Goal: Task Accomplishment & Management: Manage account settings

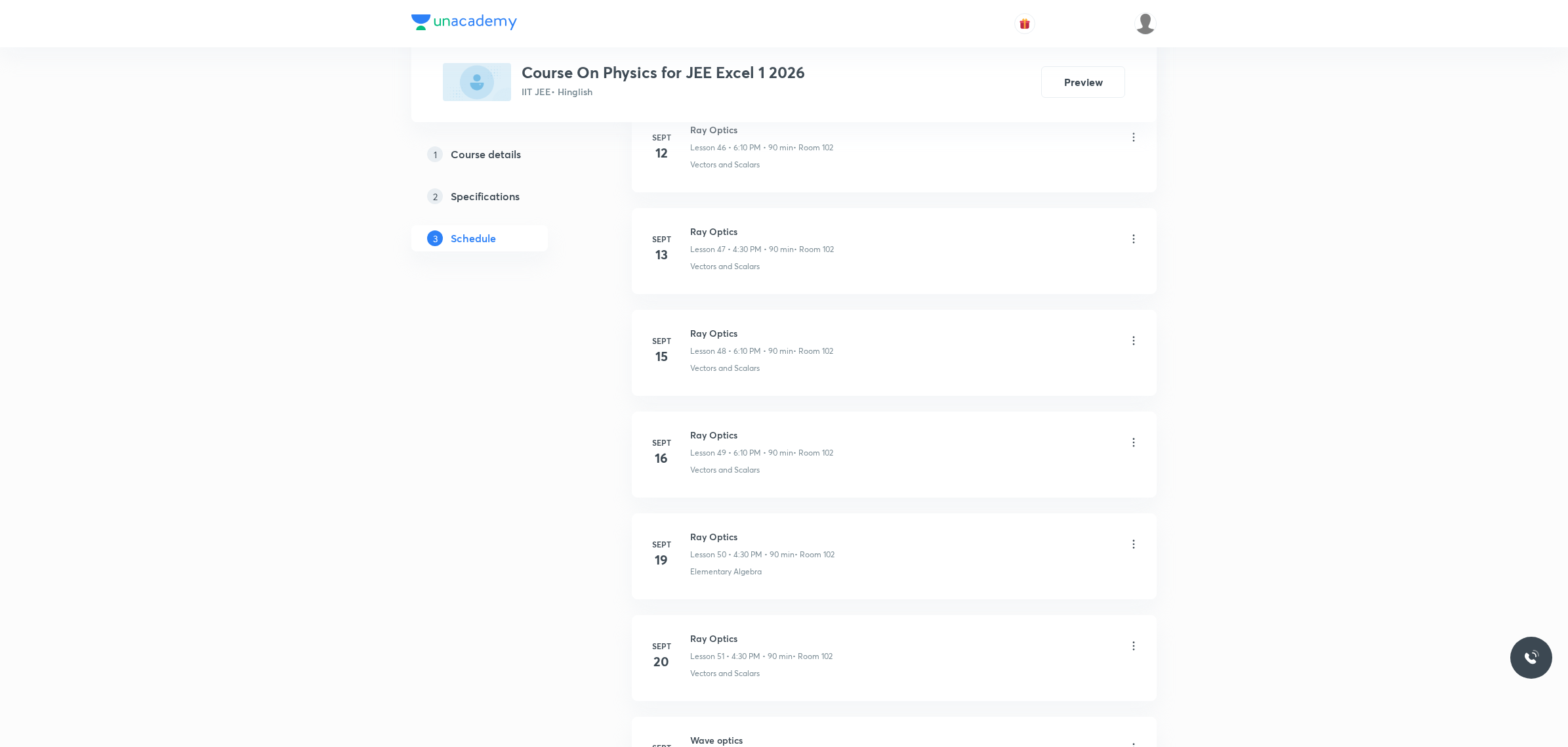
scroll to position [6018, 0]
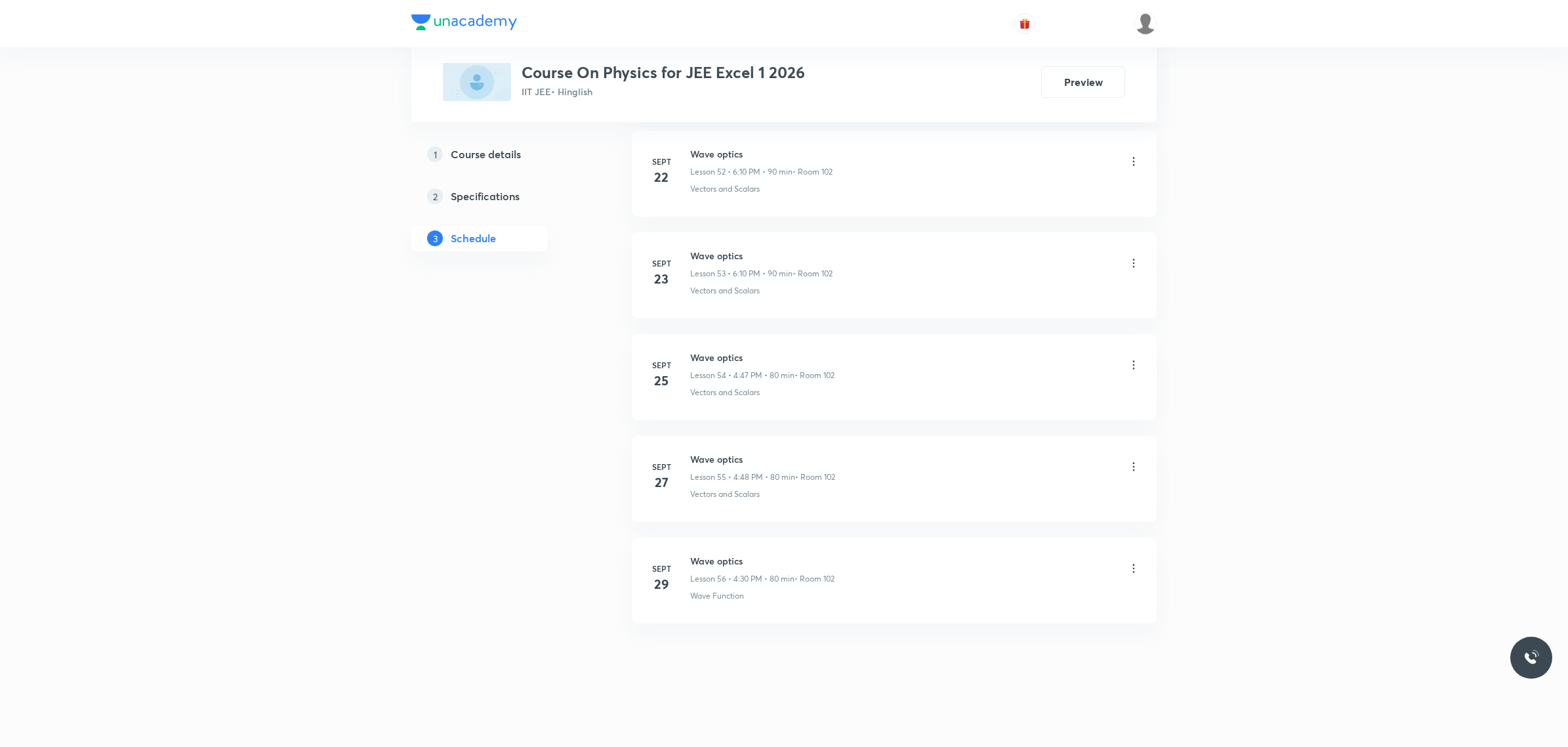
click at [700, 569] on div "Wave optics Lesson 56 • 4:30 PM • 80 min • Room 102" at bounding box center [762, 569] width 144 height 31
click at [697, 556] on h6 "Wave optics" at bounding box center [762, 560] width 144 height 14
copy h6 "Wave optics"
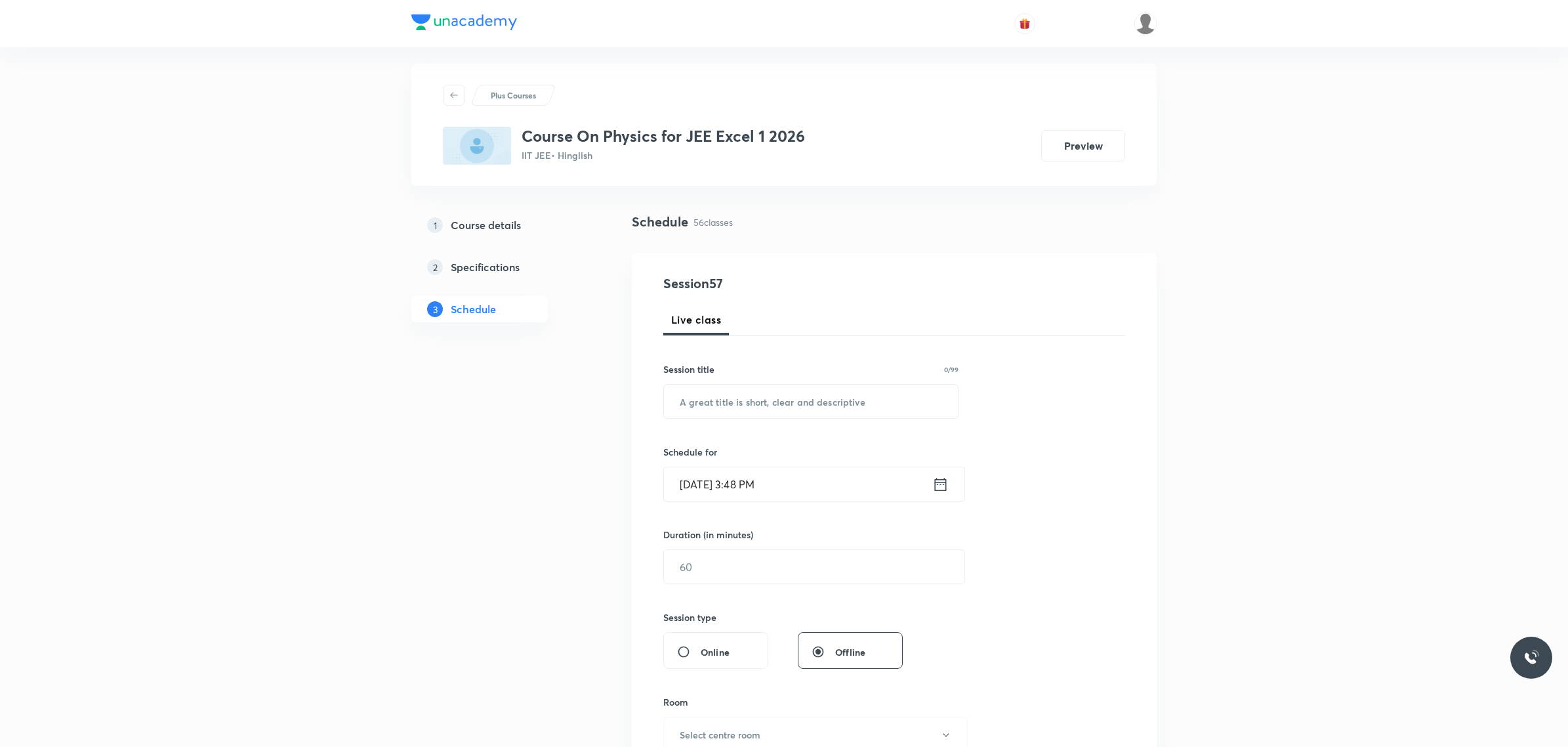
scroll to position [0, 0]
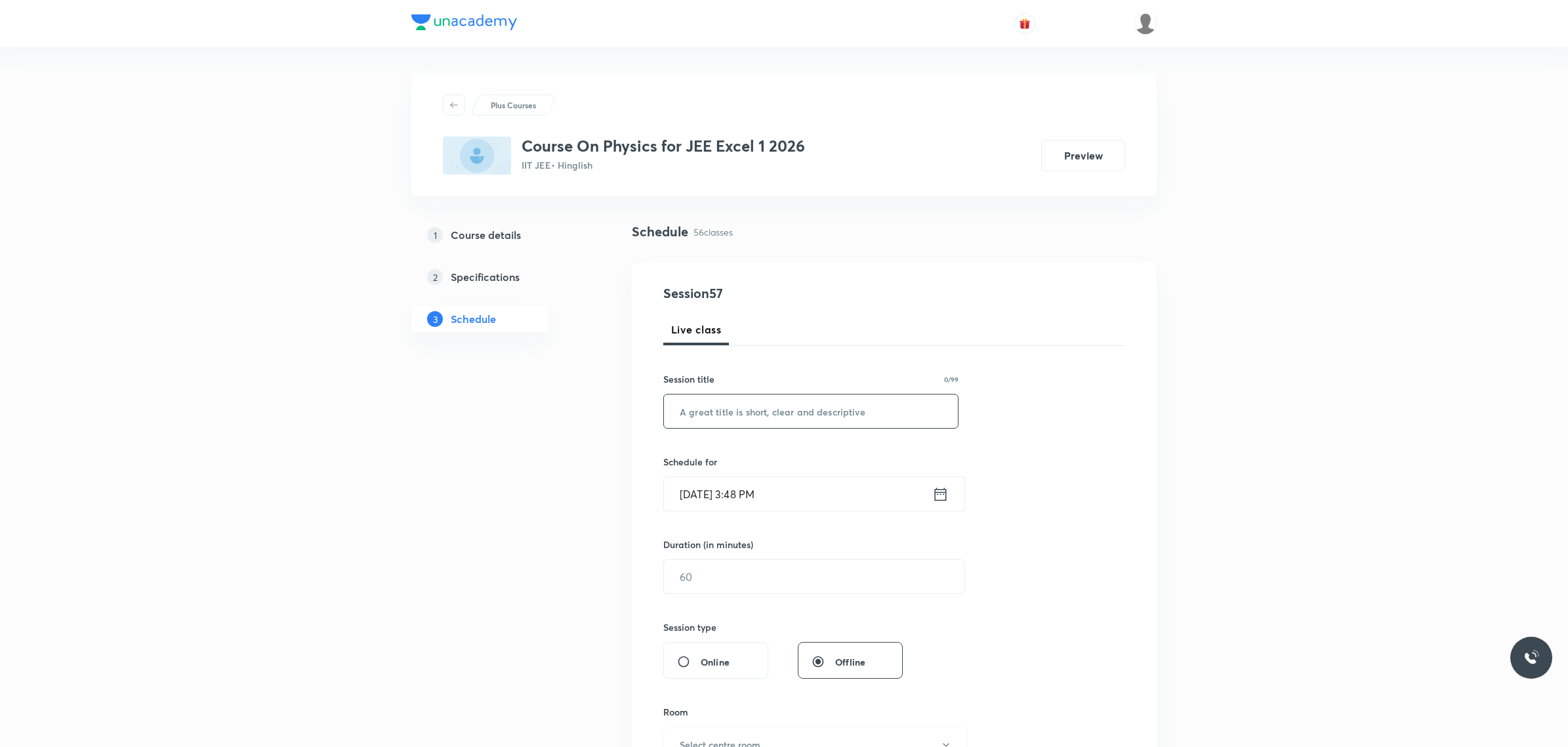
click at [782, 418] on input "text" at bounding box center [810, 411] width 294 height 33
paste input "Wave optics"
type input "Wave optics"
drag, startPoint x: 792, startPoint y: 478, endPoint x: 799, endPoint y: 487, distance: 11.4
click at [799, 487] on input "[DATE] 3:48 PM" at bounding box center [798, 493] width 268 height 33
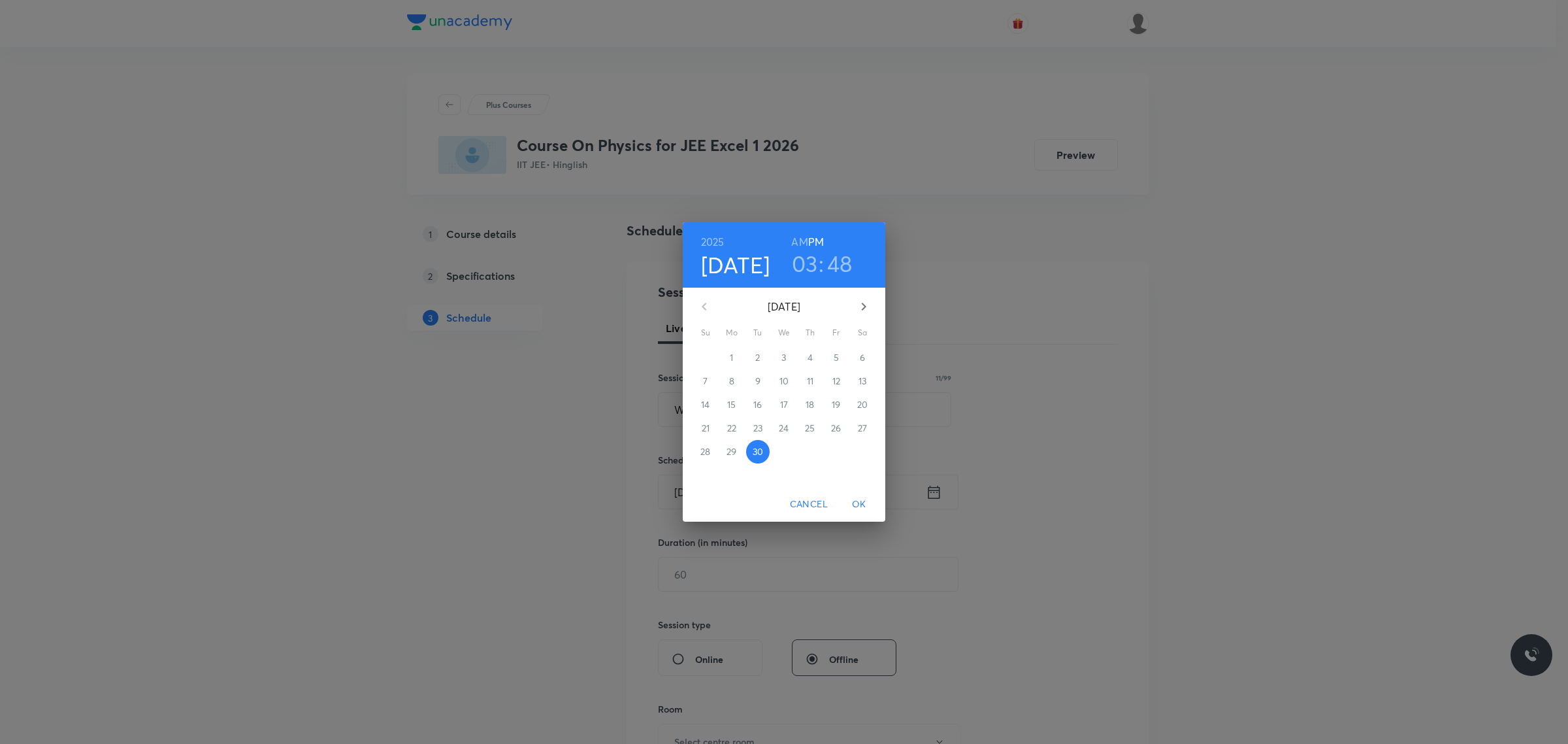
click at [863, 305] on icon "button" at bounding box center [864, 307] width 5 height 8
click at [843, 356] on span "3" at bounding box center [836, 357] width 24 height 13
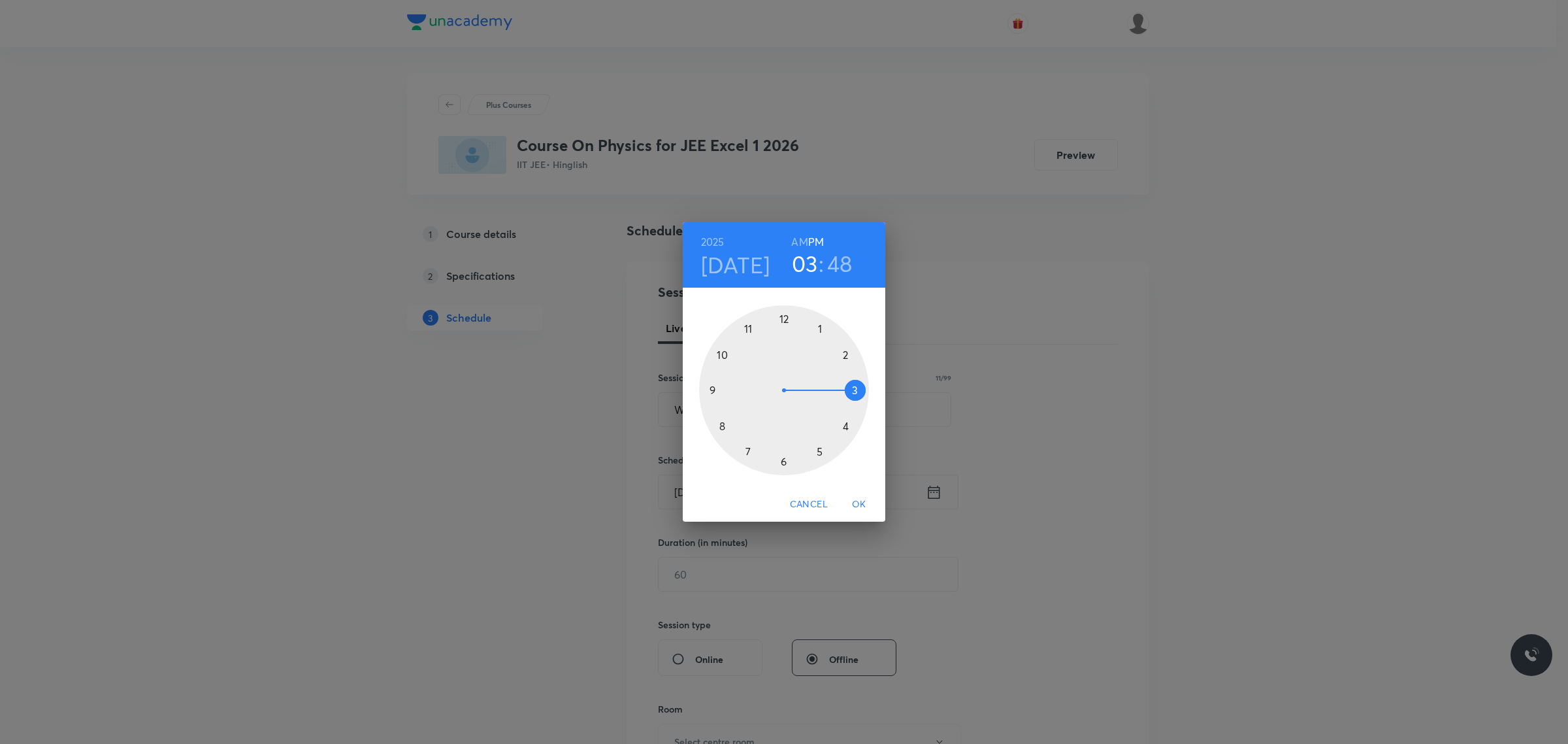
click at [725, 266] on h4 "[DATE]" at bounding box center [736, 264] width 70 height 27
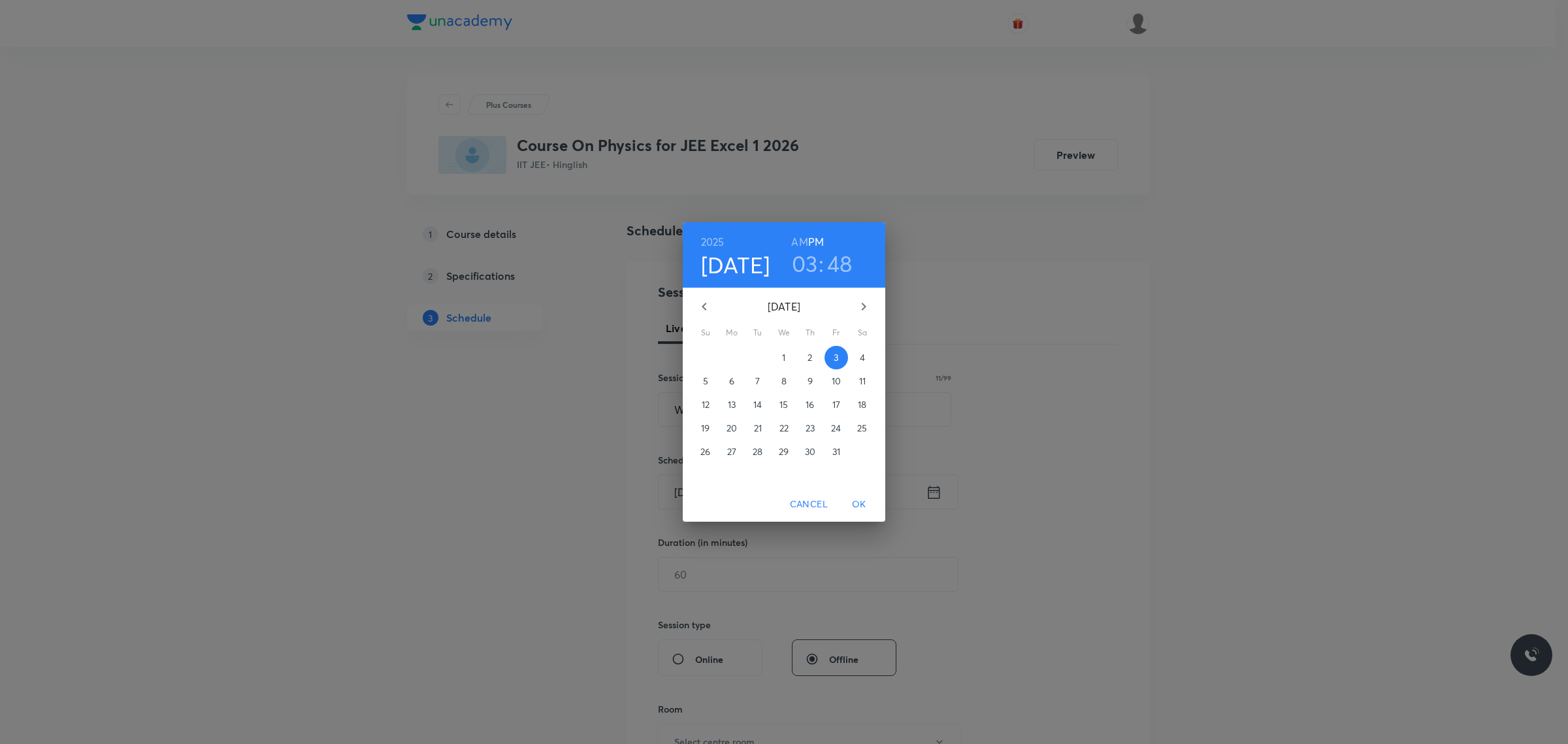
click at [808, 449] on p "30" at bounding box center [809, 451] width 10 height 13
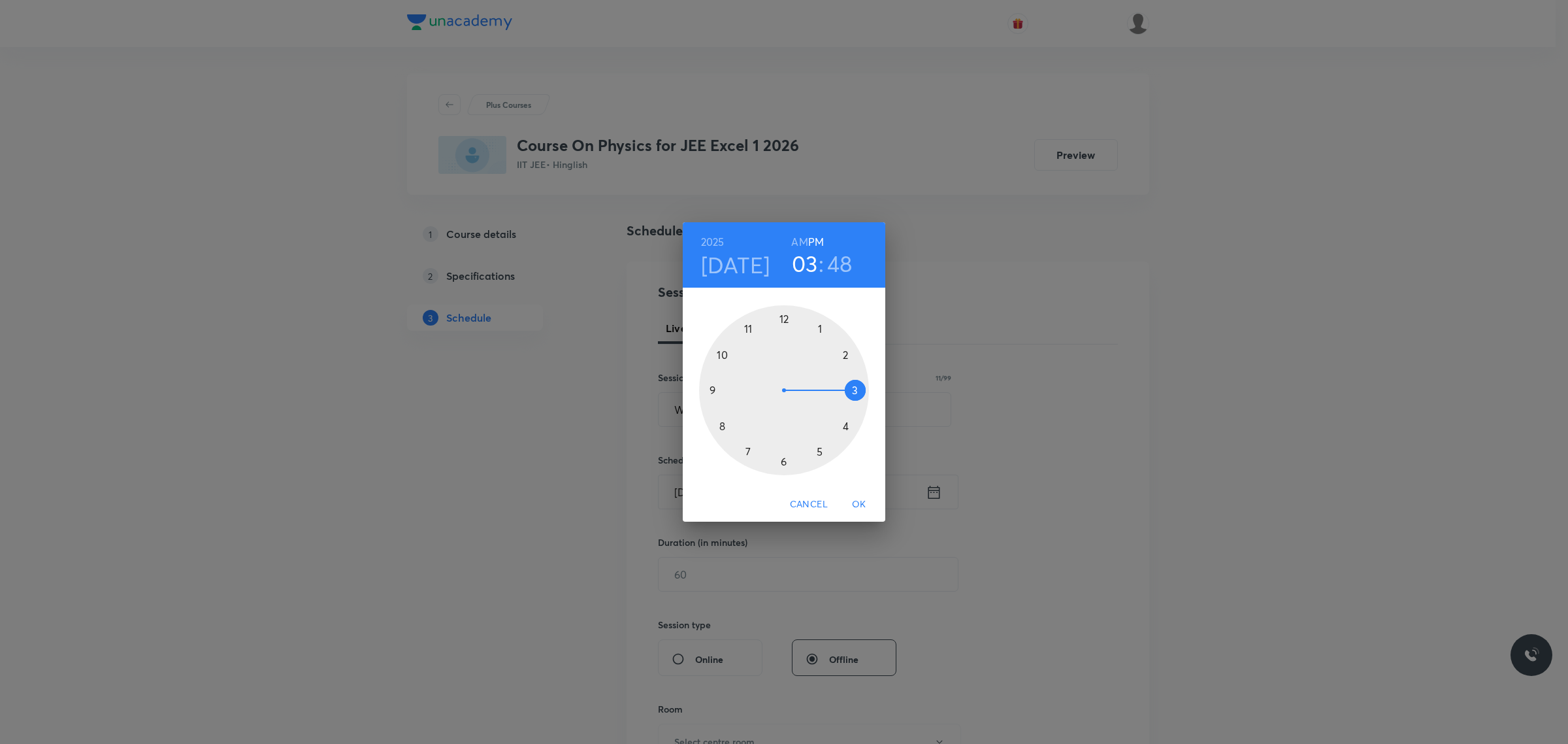
click at [847, 425] on div at bounding box center [784, 390] width 170 height 170
click at [785, 459] on div at bounding box center [784, 390] width 170 height 170
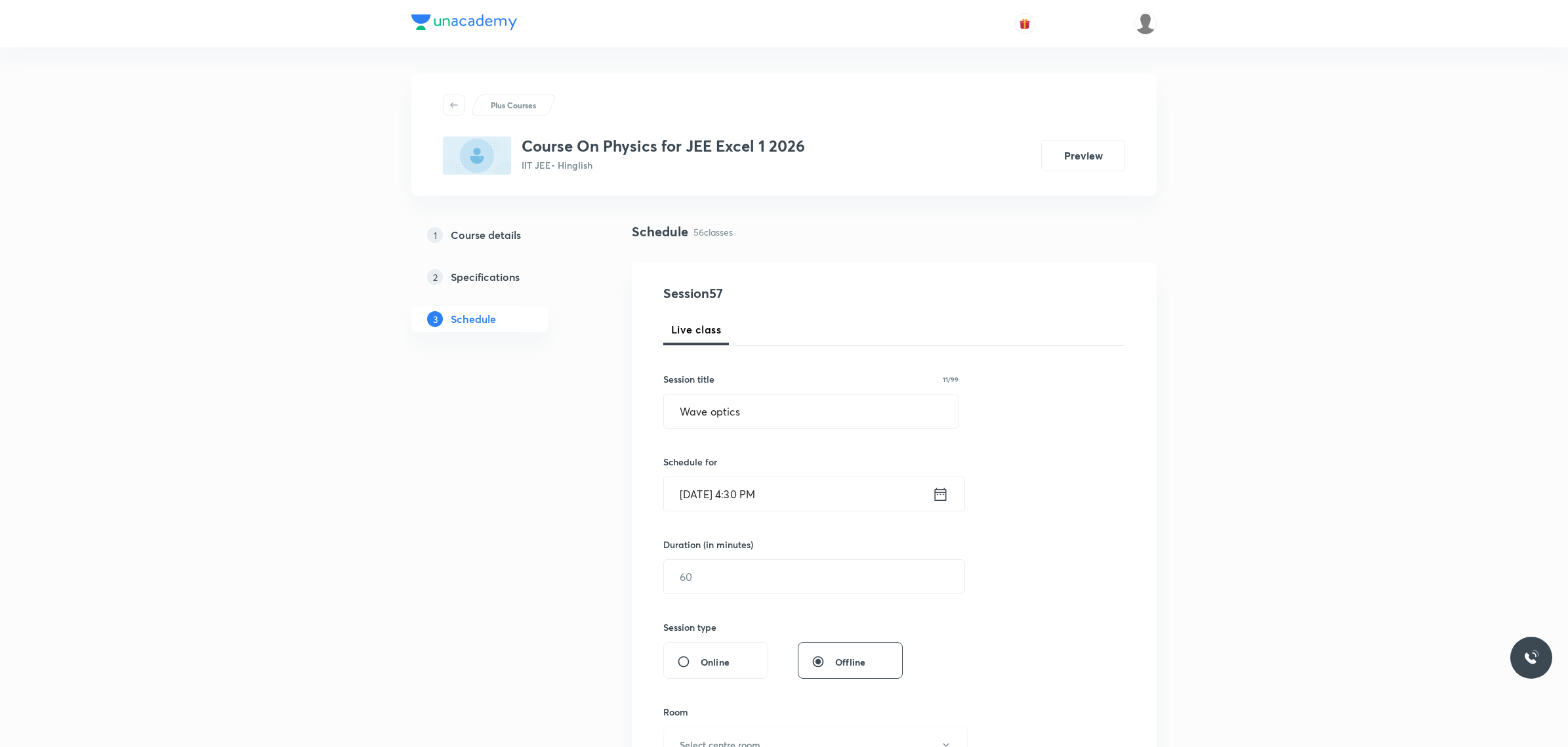
click at [697, 496] on input "[DATE] 4:30 PM" at bounding box center [798, 493] width 268 height 33
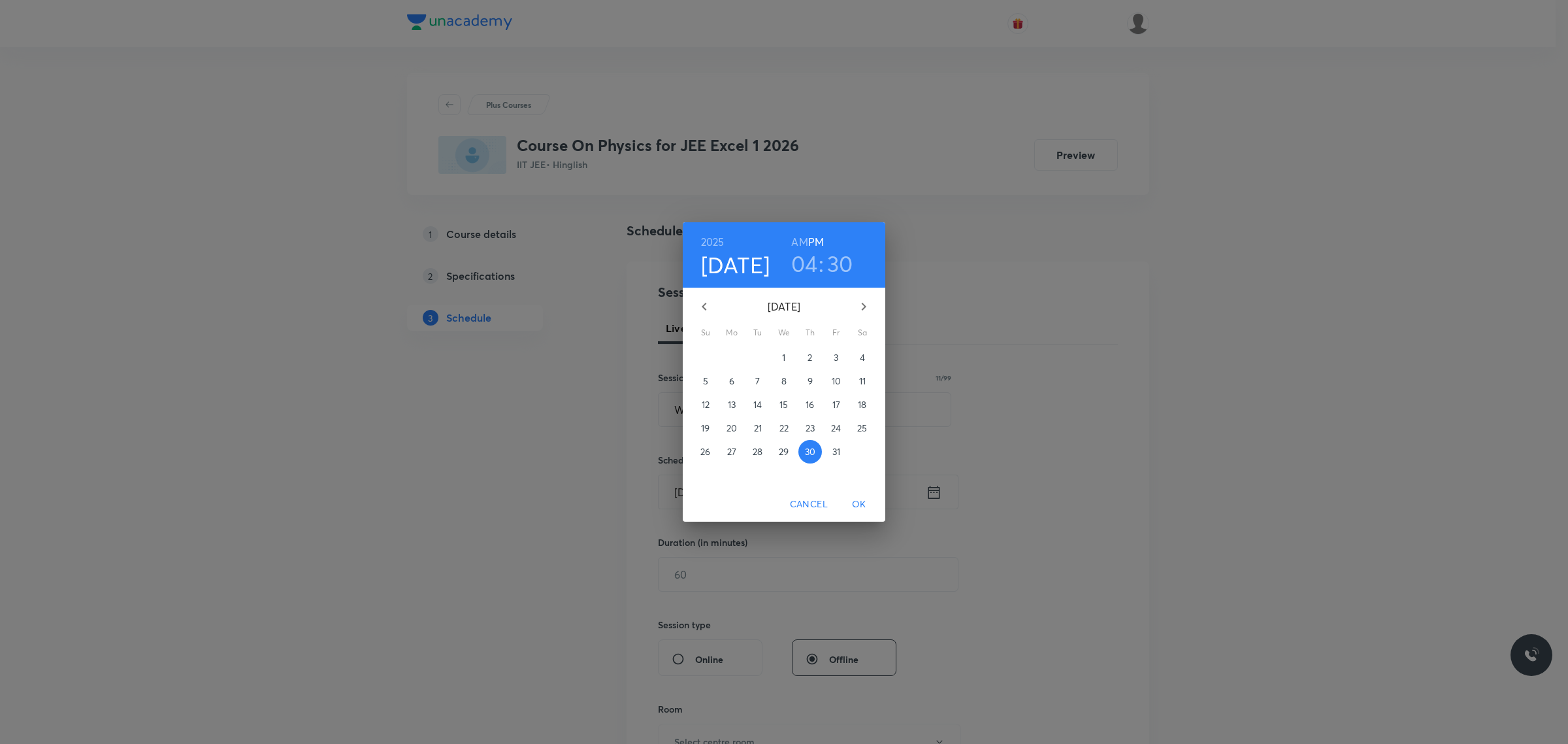
click at [713, 309] on button "button" at bounding box center [703, 306] width 31 height 31
click at [753, 453] on p "30" at bounding box center [758, 451] width 10 height 13
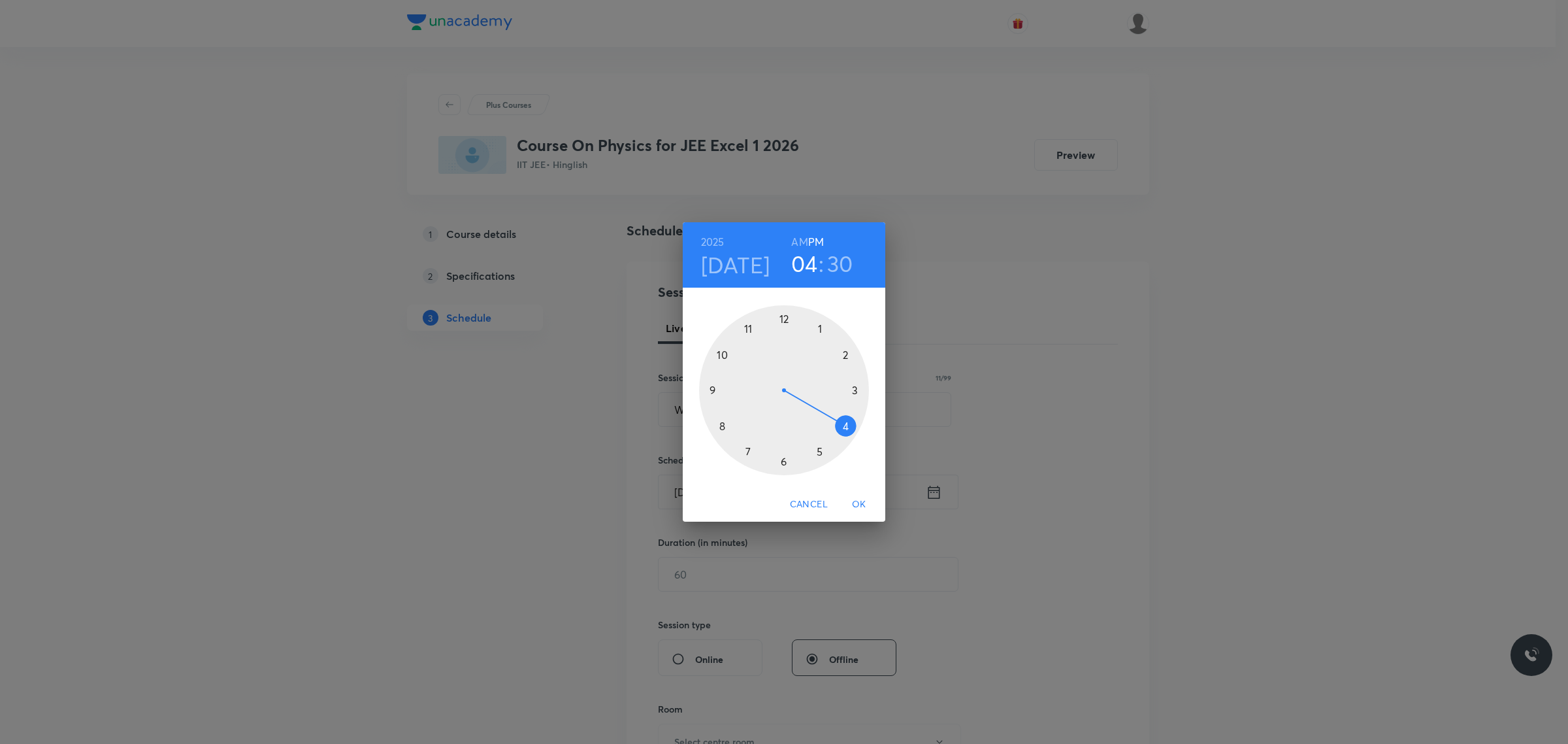
click at [857, 500] on span "OK" at bounding box center [858, 503] width 31 height 16
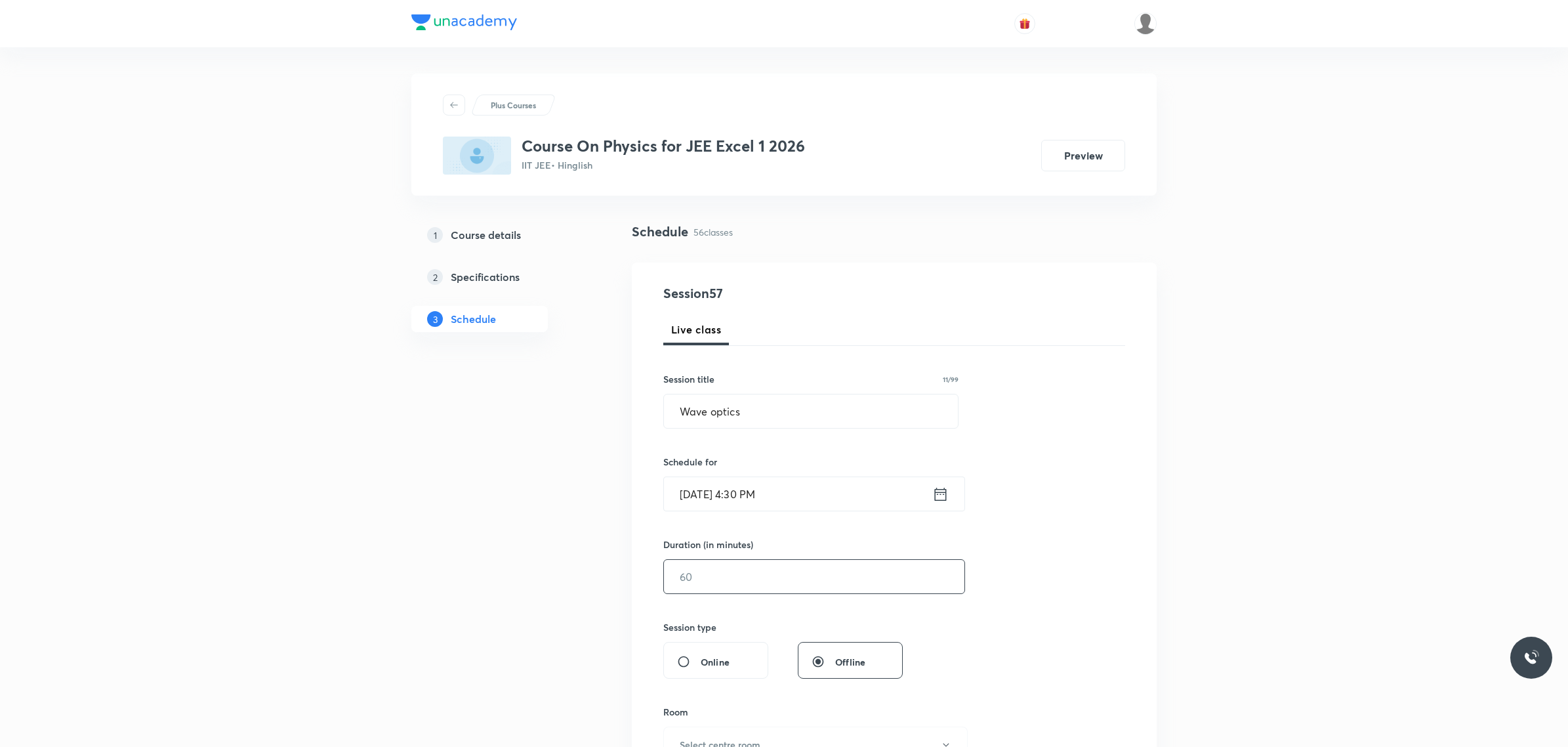
click at [811, 569] on input "text" at bounding box center [814, 576] width 300 height 33
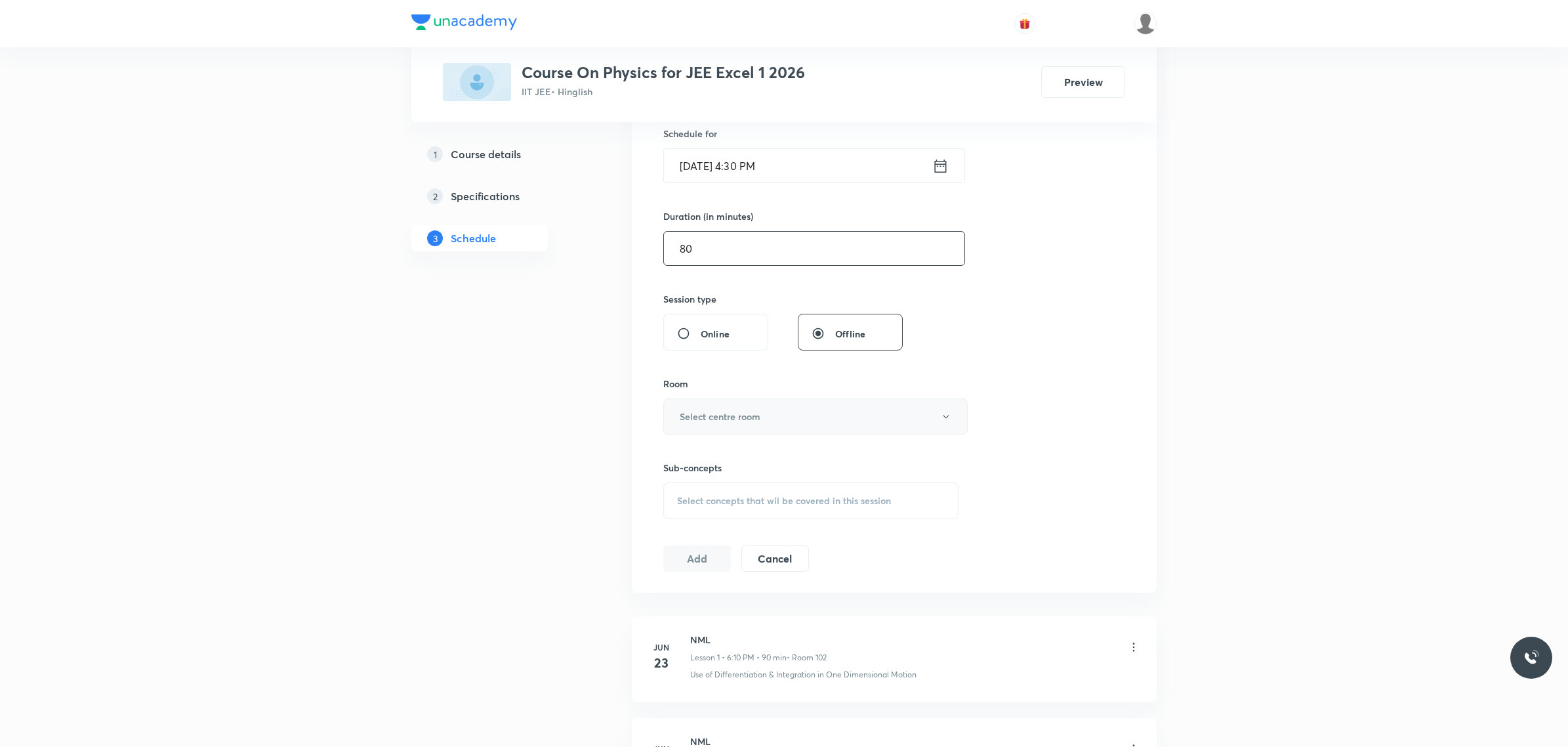
type input "80"
click at [750, 404] on button "Select centre room" at bounding box center [816, 416] width 304 height 36
click at [1253, 145] on div at bounding box center [787, 373] width 1575 height 747
click at [829, 416] on button "Select centre room" at bounding box center [816, 416] width 304 height 36
click at [689, 579] on span "103" at bounding box center [812, 582] width 287 height 14
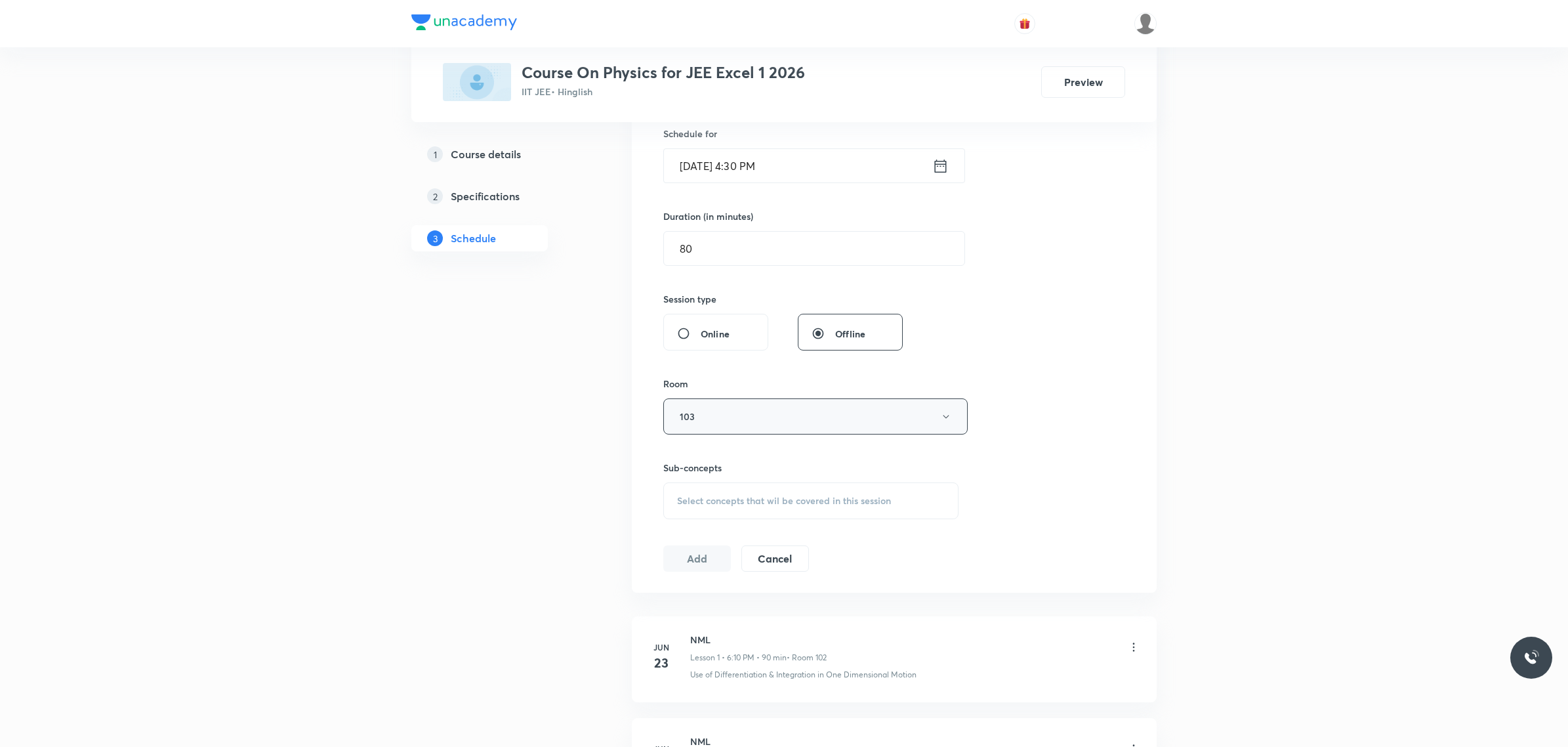
click at [721, 421] on button "103" at bounding box center [816, 416] width 304 height 36
click at [687, 556] on span "102" at bounding box center [812, 557] width 287 height 14
click at [739, 499] on span "Select concepts that wil be covered in this session" at bounding box center [784, 501] width 214 height 10
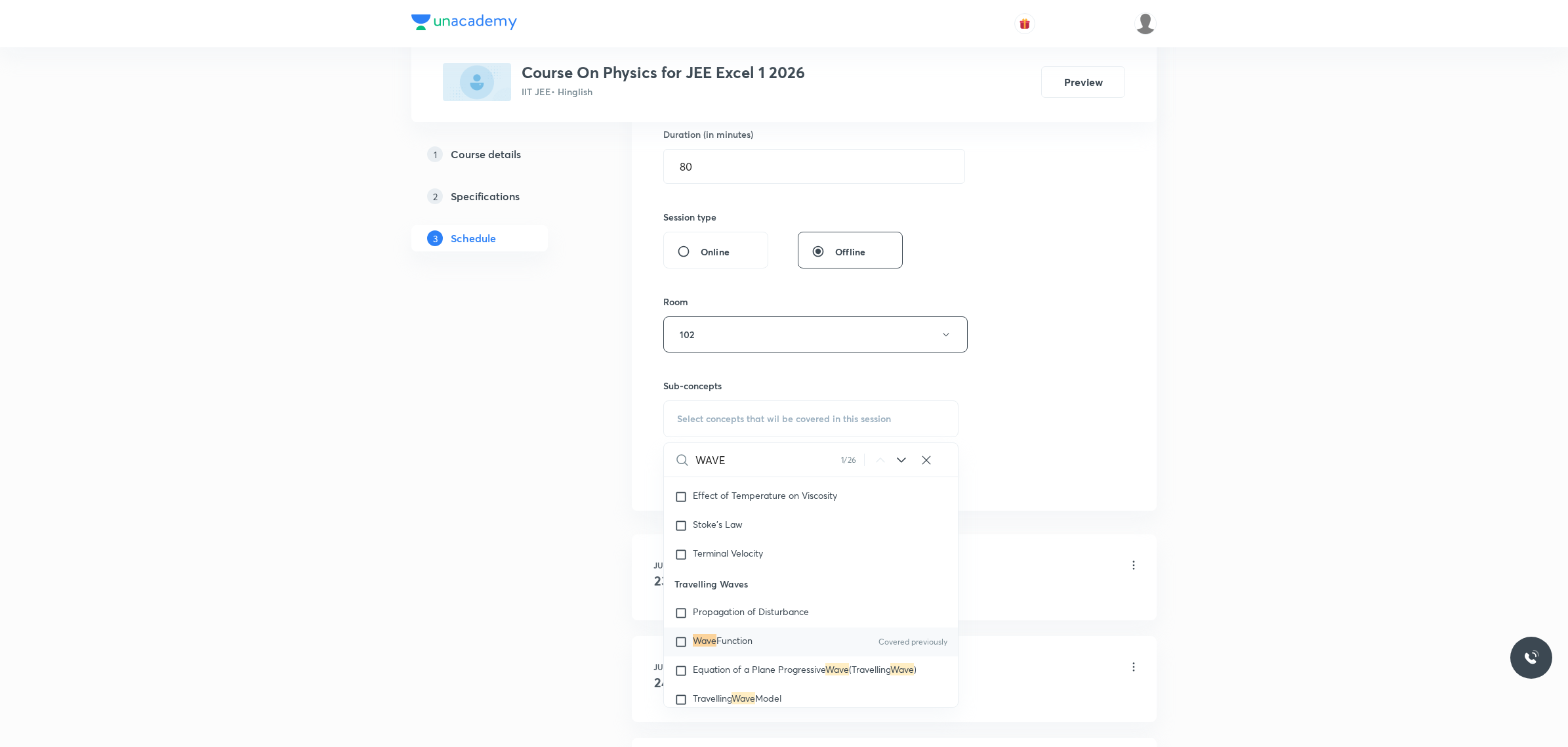
scroll to position [7685, 0]
type input "W"
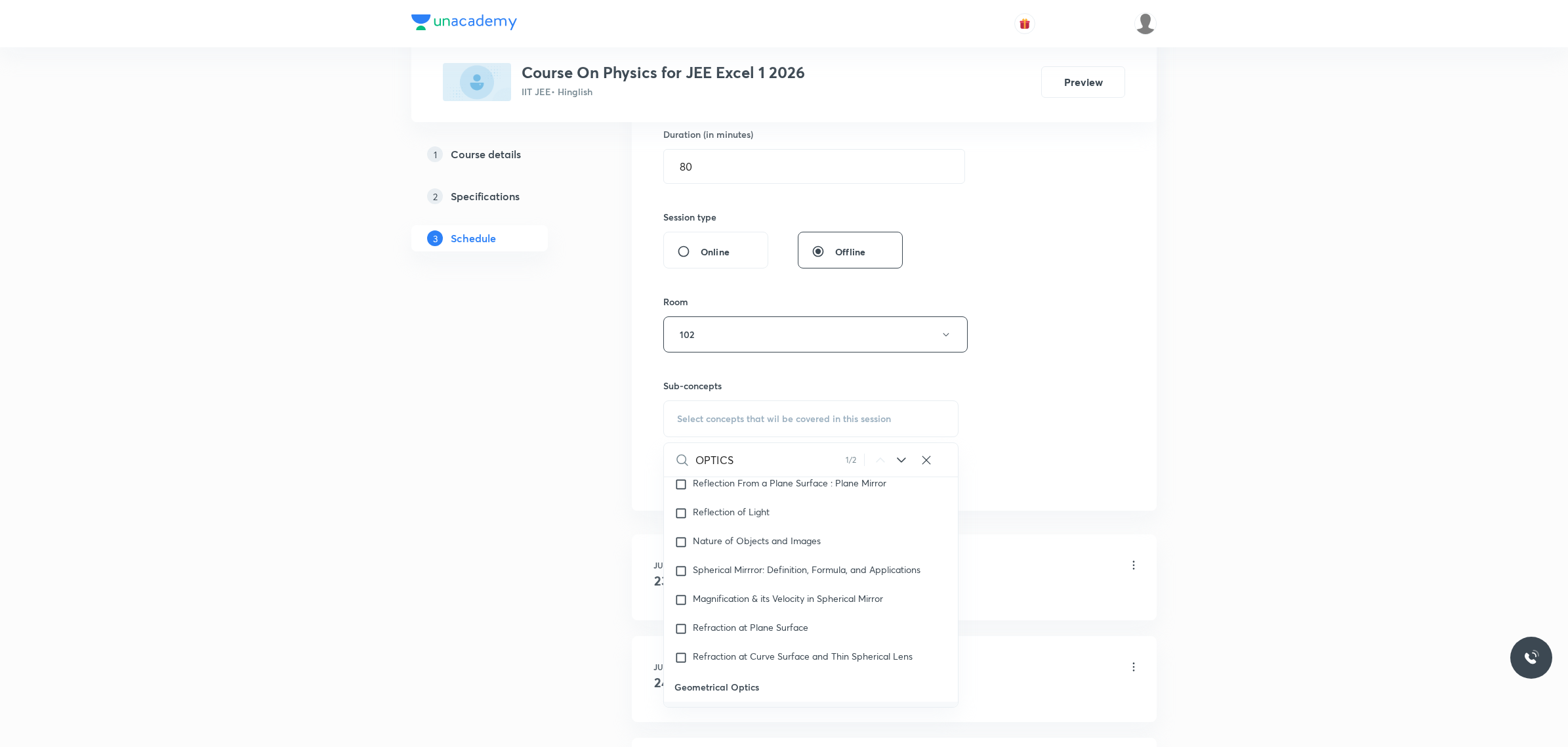
scroll to position [10862, 0]
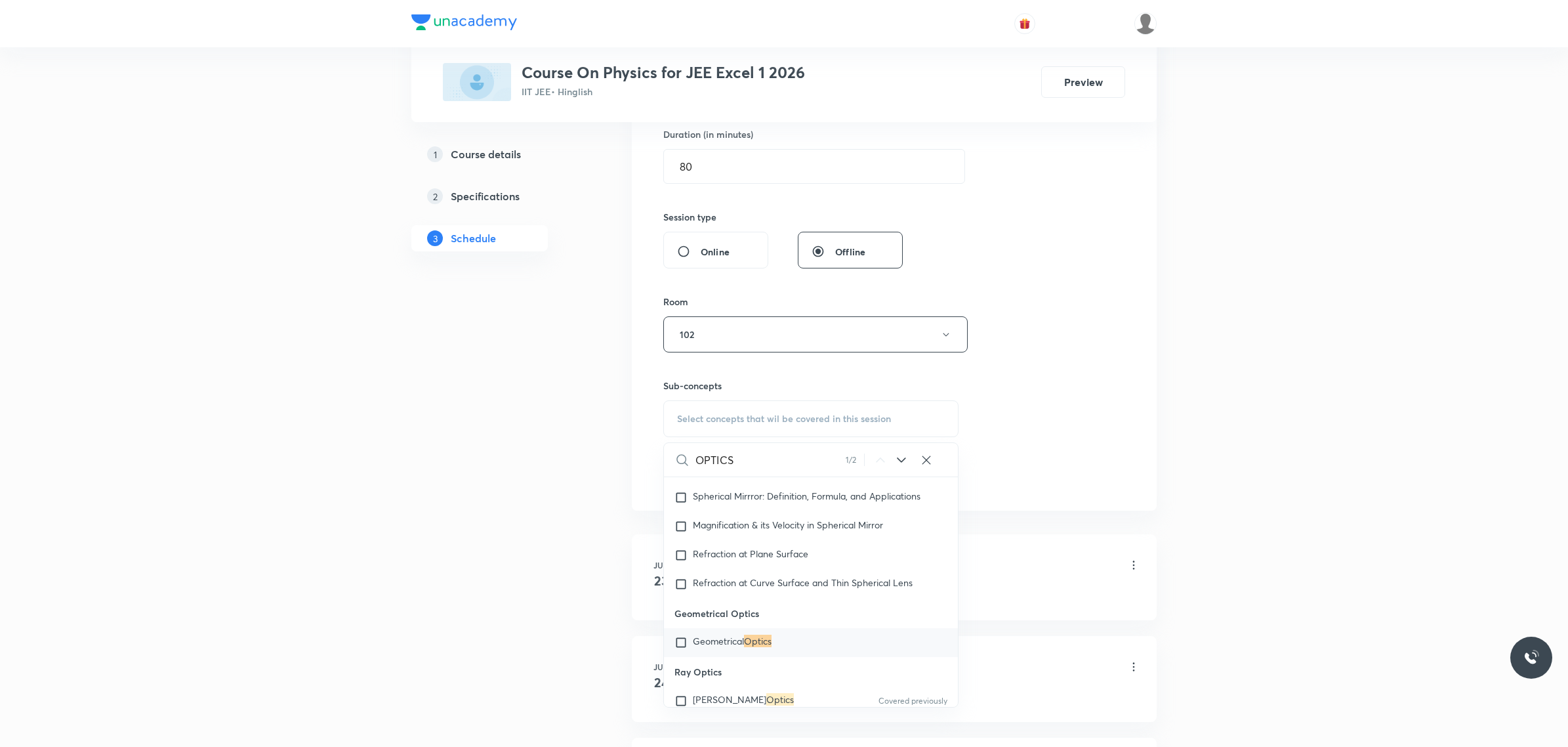
type input "OPTICS"
click at [815, 597] on div "Geometrical Optics" at bounding box center [810, 642] width 294 height 29
checkbox input "true"
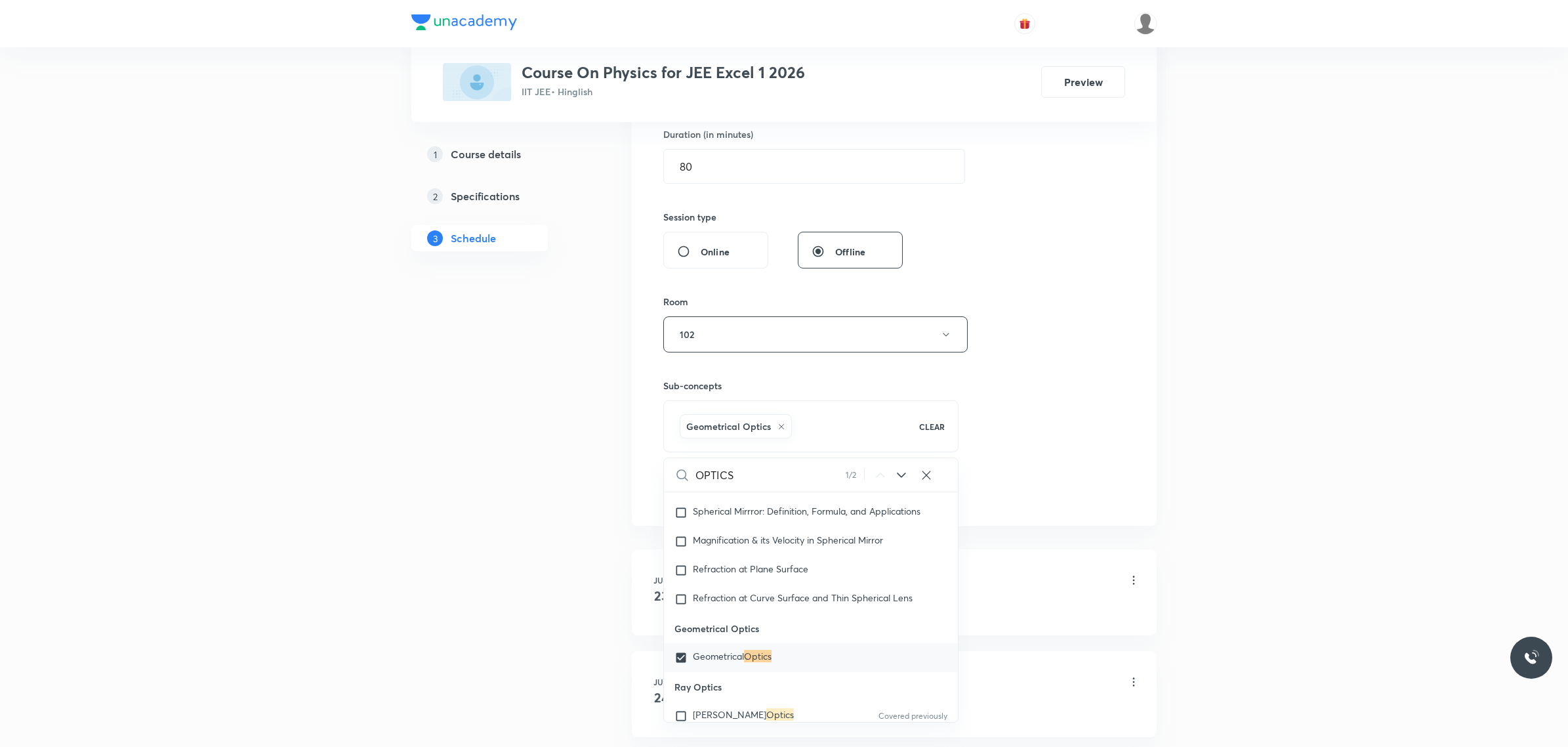
click at [1035, 438] on div "Session 57 Live class Session title 11/99 Wave optics ​ Schedule for [DATE] 4:3…" at bounding box center [894, 189] width 462 height 631
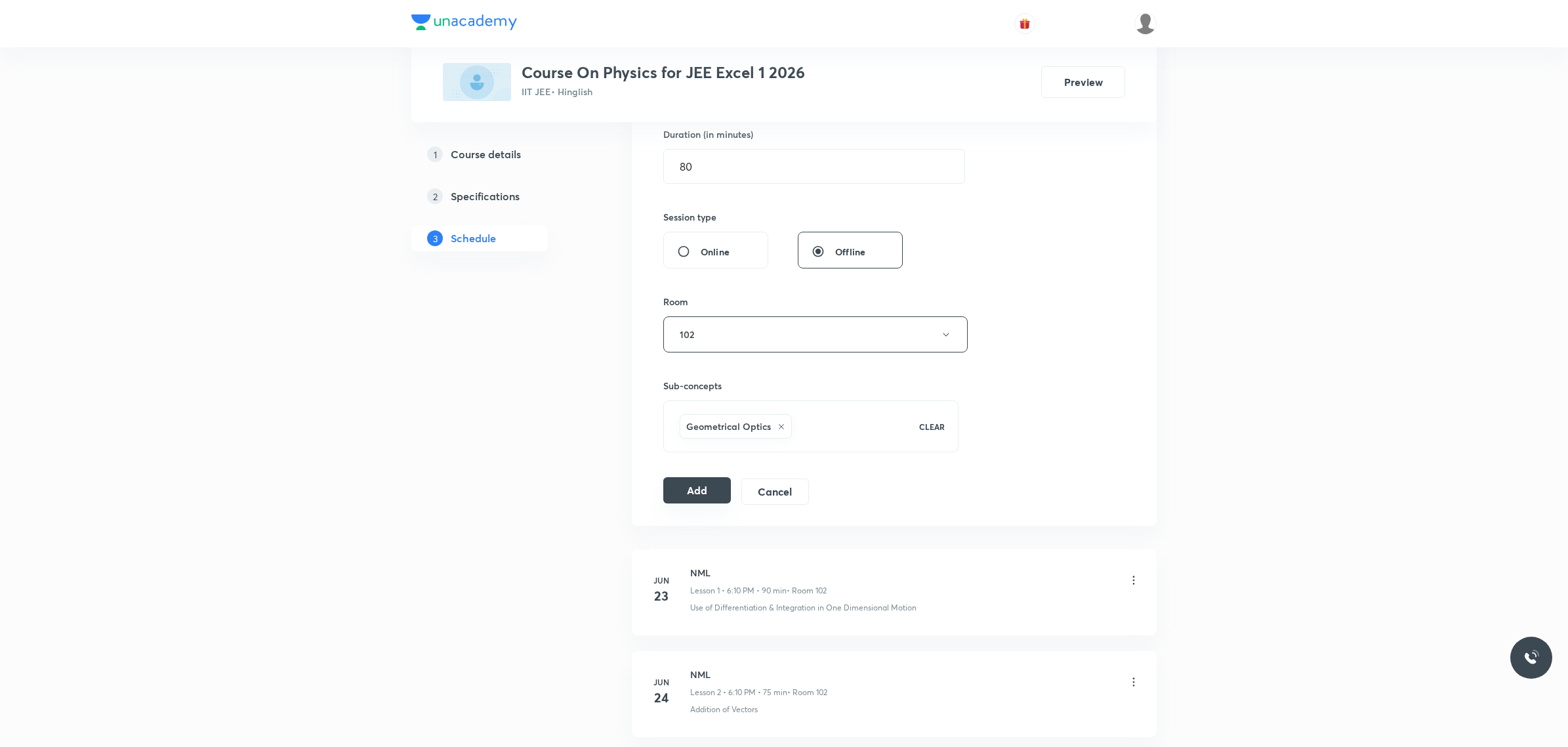
click at [683, 486] on button "Add" at bounding box center [698, 490] width 68 height 26
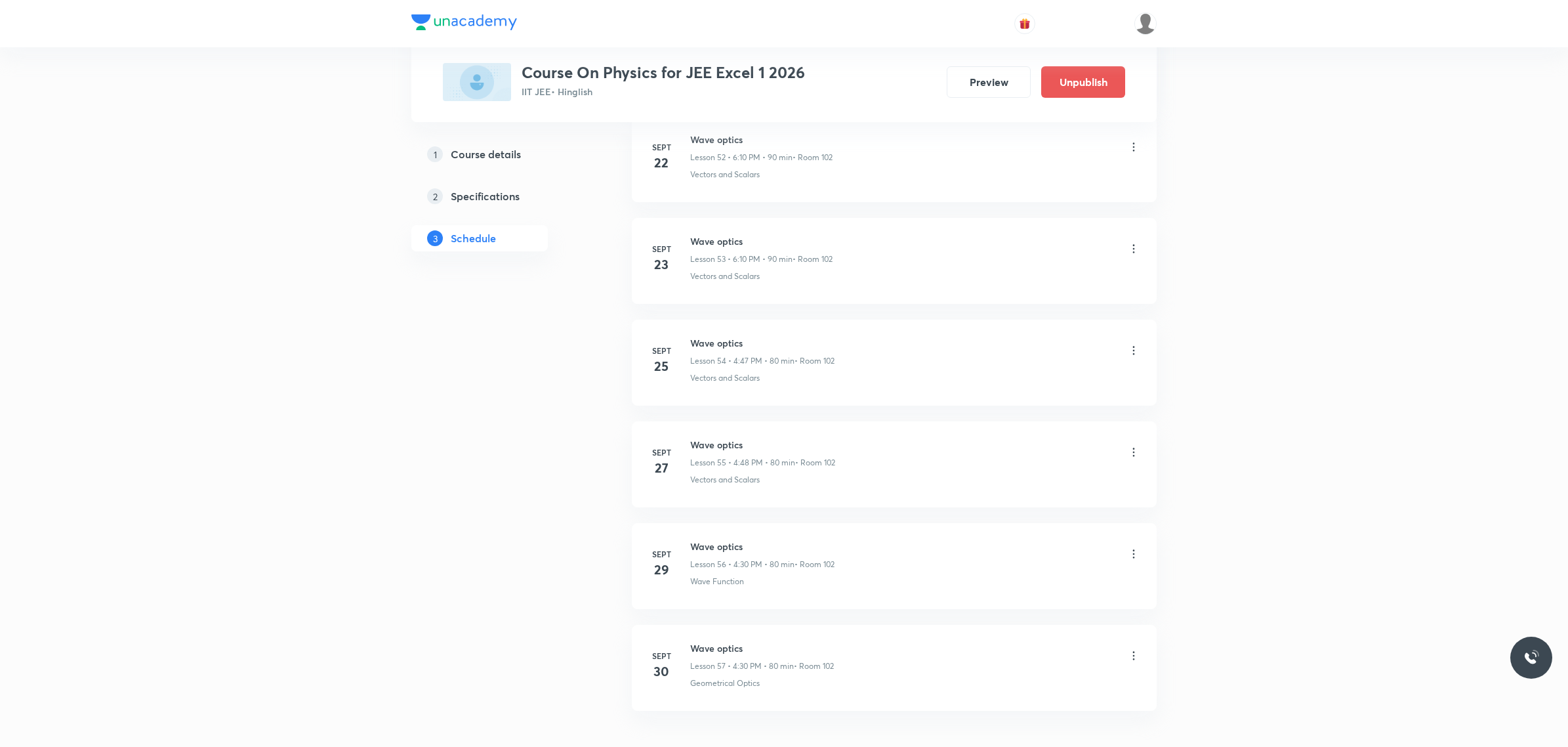
scroll to position [5516, 0]
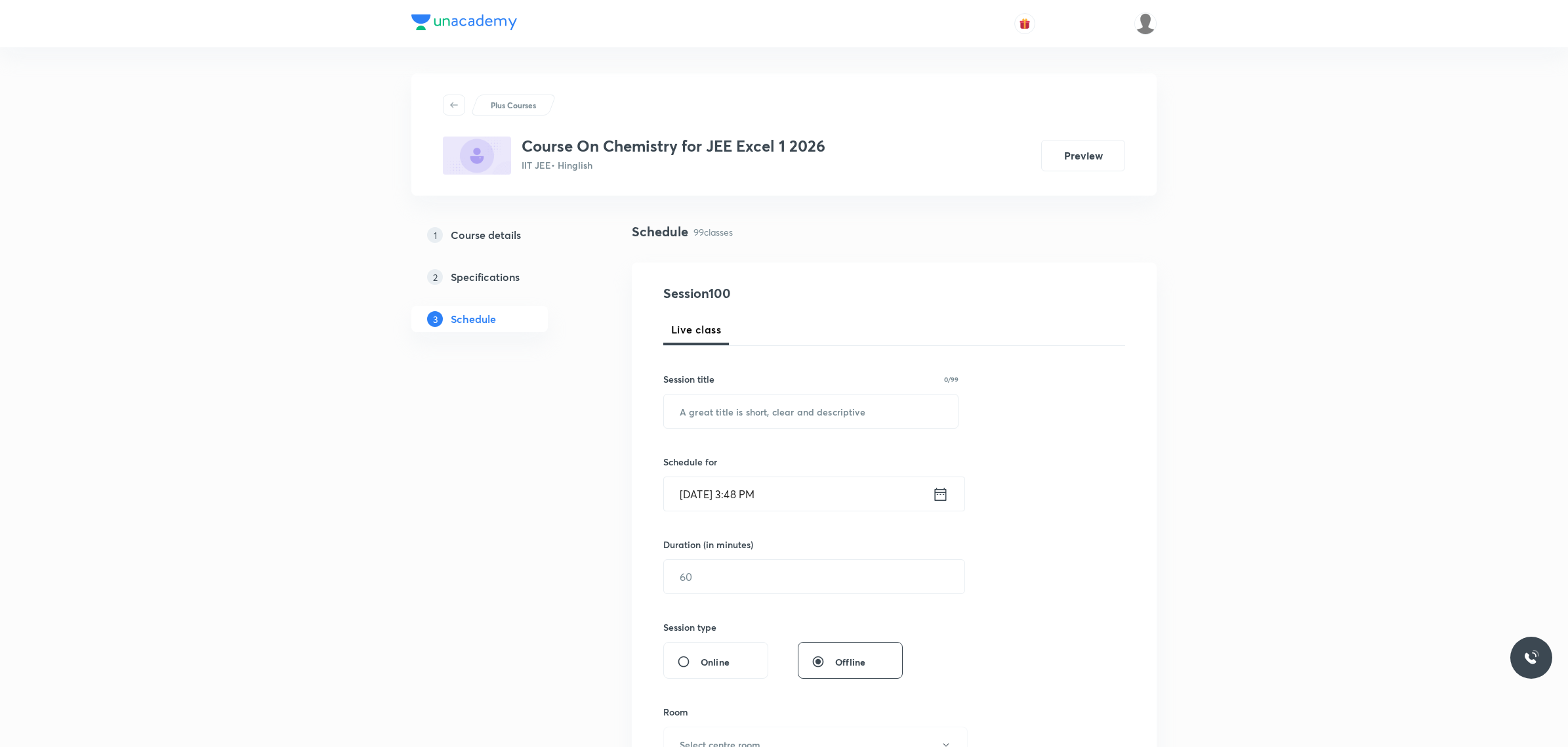
click at [823, 494] on input "[DATE] 3:48 PM" at bounding box center [798, 493] width 268 height 33
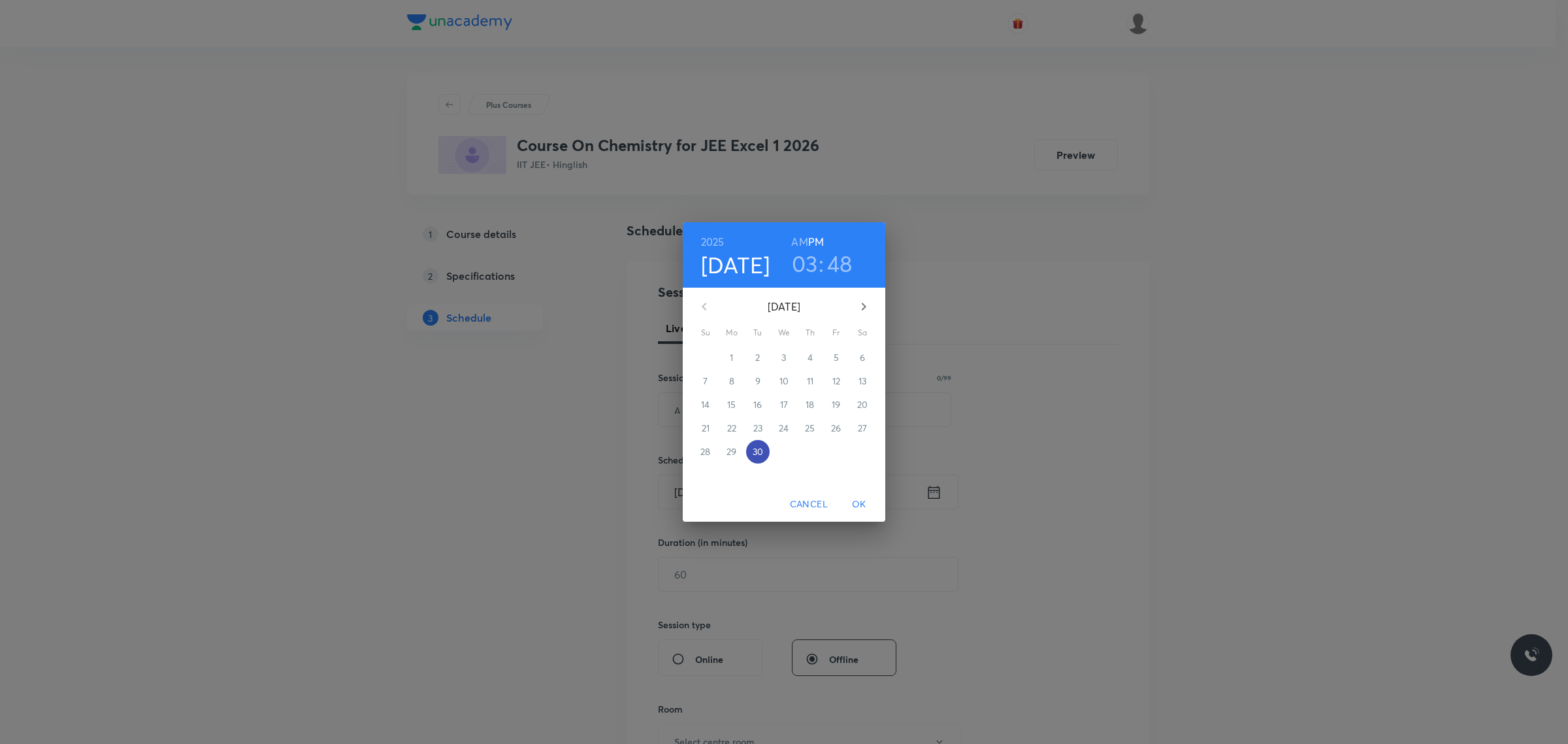
click at [753, 442] on button "30" at bounding box center [758, 451] width 24 height 24
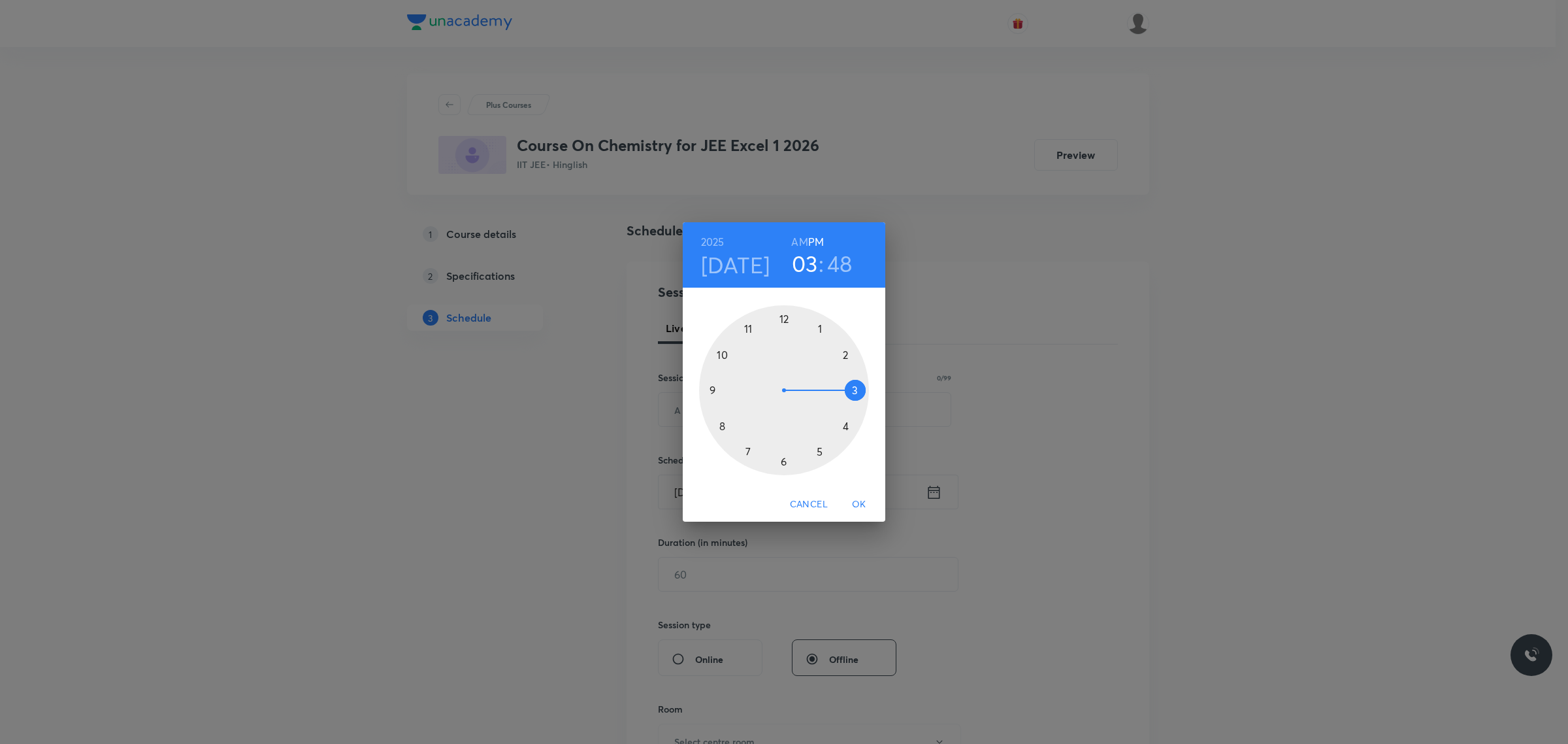
click at [782, 459] on div at bounding box center [784, 390] width 170 height 170
click at [847, 351] on div at bounding box center [784, 390] width 170 height 170
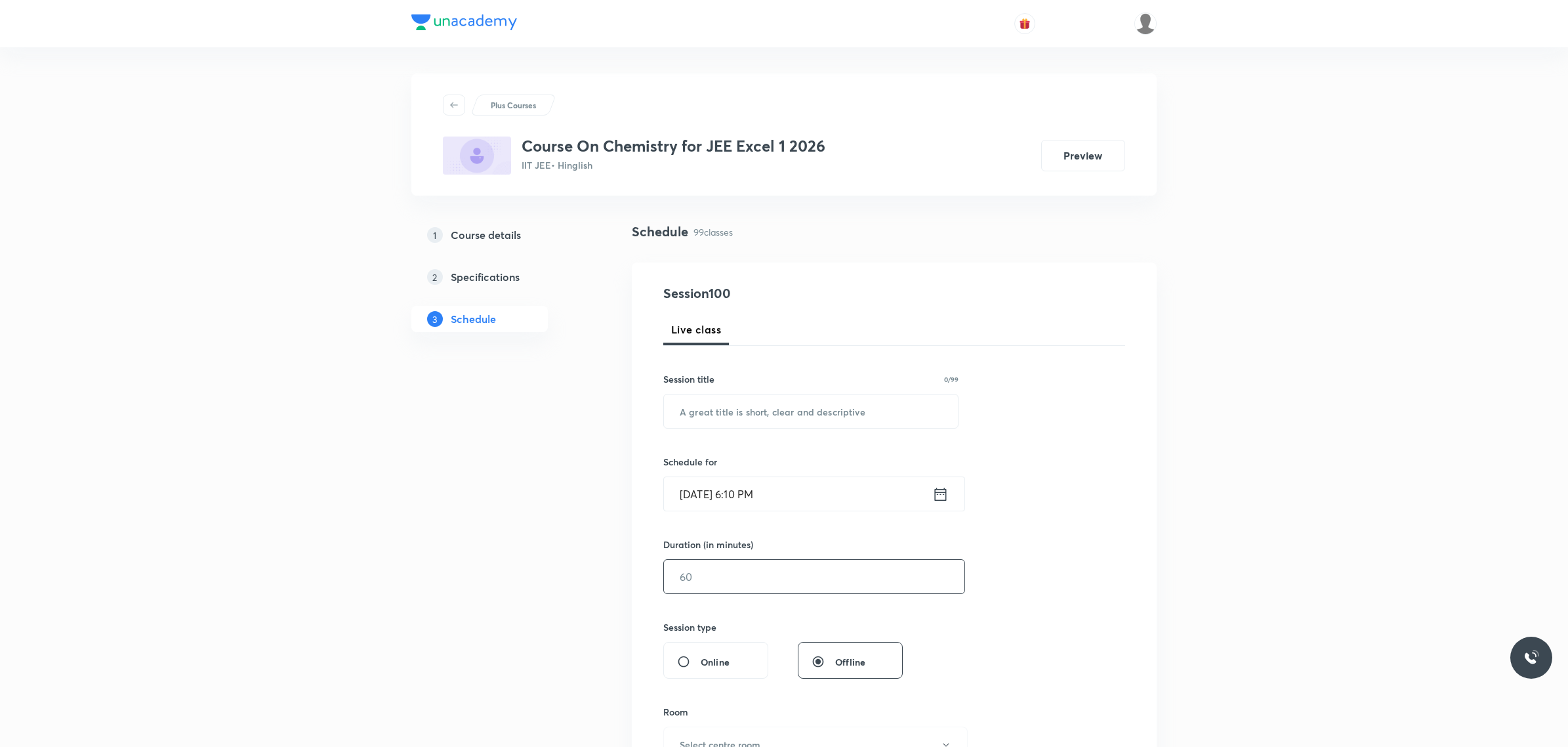
click at [817, 572] on input "text" at bounding box center [814, 576] width 300 height 33
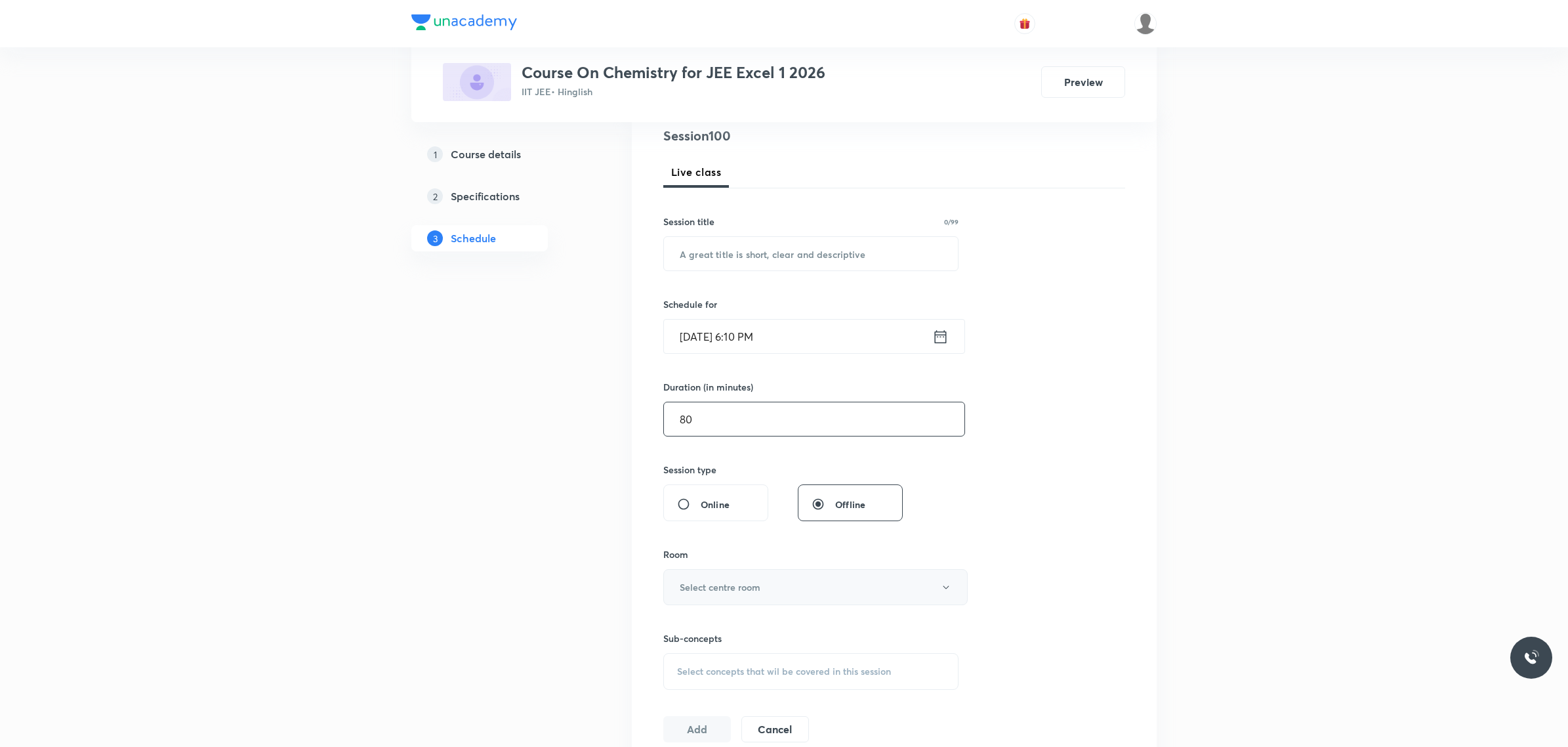
scroll to position [164, 0]
type input "80"
click at [805, 592] on button "Select centre room" at bounding box center [816, 581] width 304 height 36
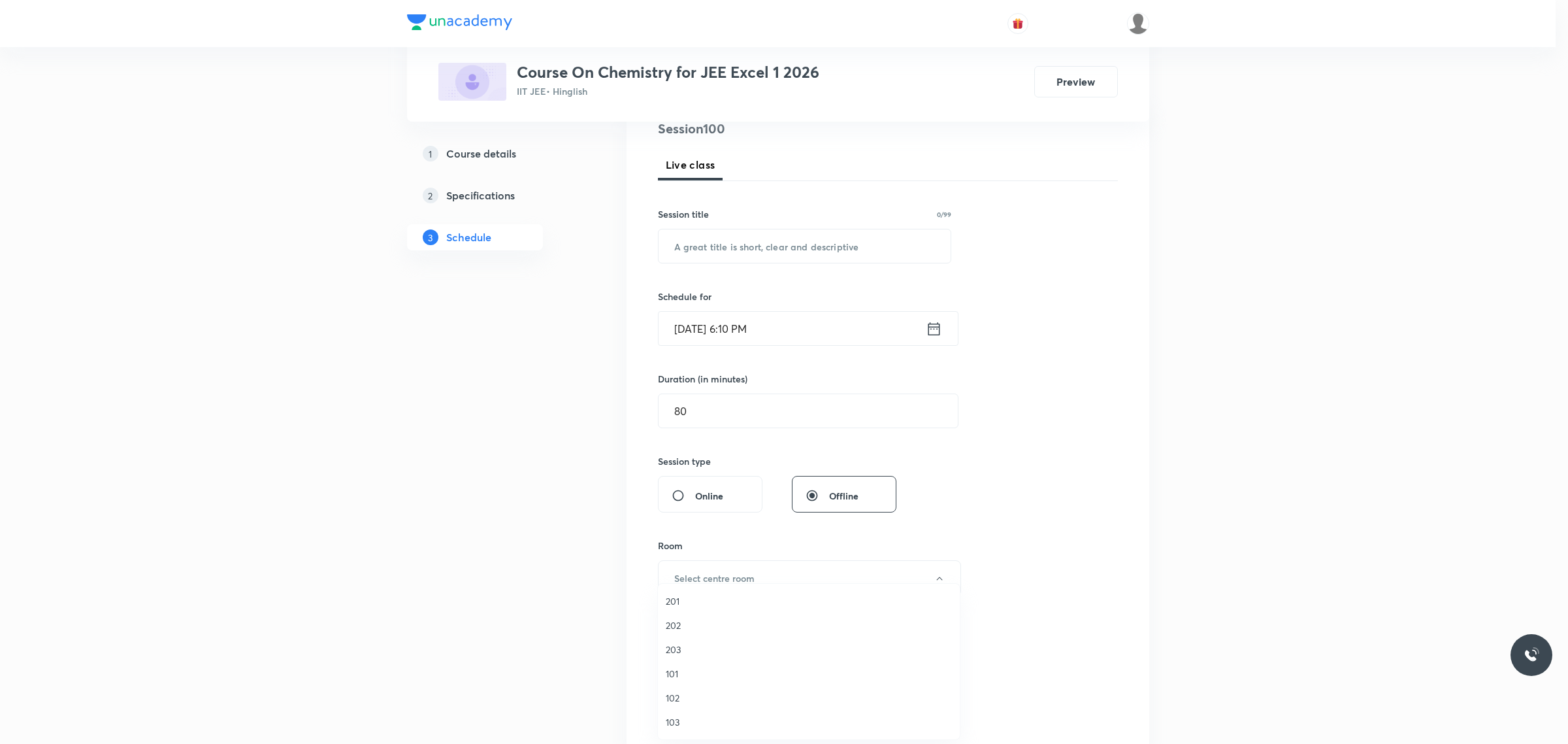
click at [700, 720] on span "103" at bounding box center [808, 721] width 286 height 14
click at [705, 654] on div "Select concepts that wil be covered in this session" at bounding box center [808, 661] width 294 height 37
click at [720, 563] on button "103" at bounding box center [812, 578] width 303 height 36
click at [684, 697] on span "102" at bounding box center [808, 698] width 286 height 14
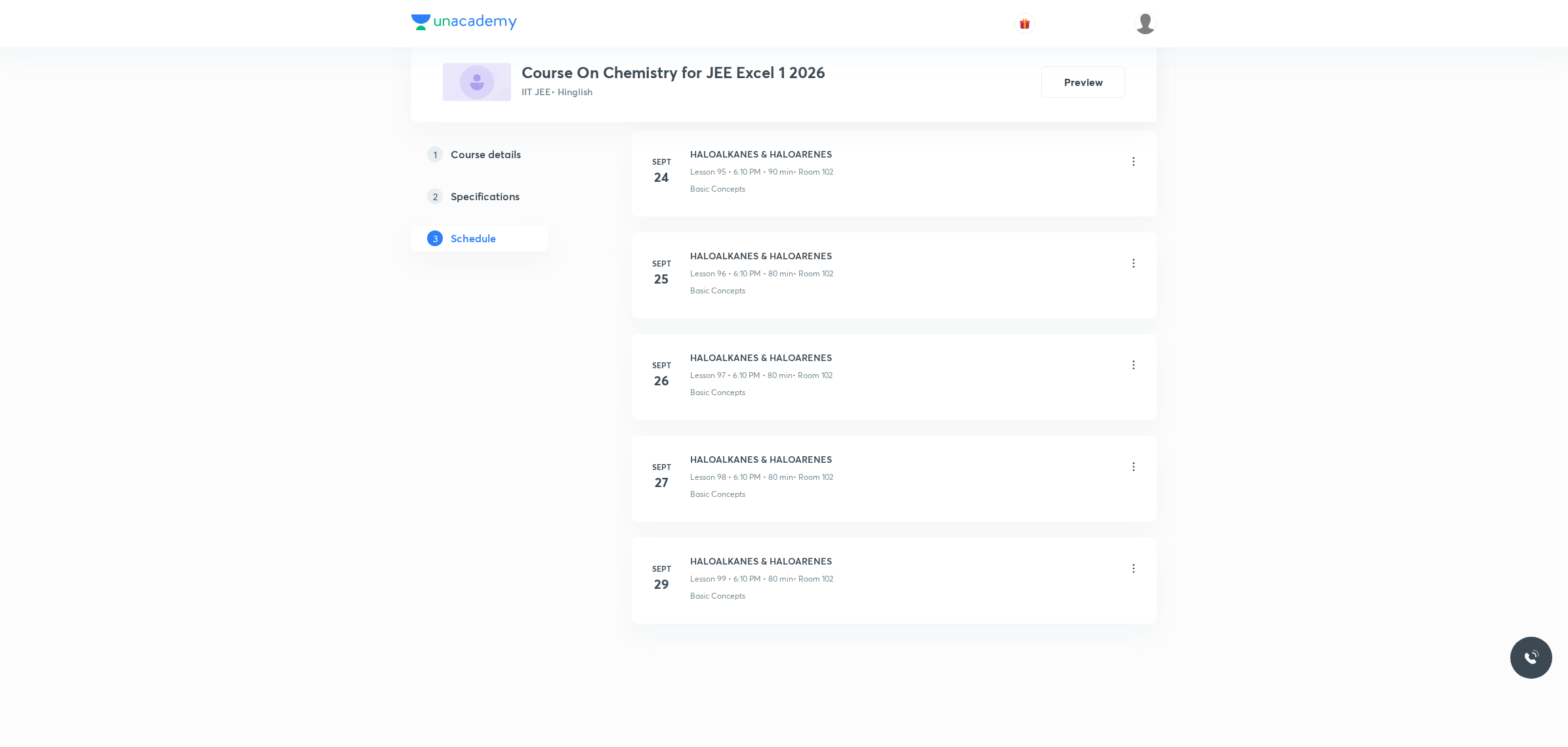
scroll to position [10416, 0]
click at [709, 563] on h6 "HALOALKANES & HALOARENES" at bounding box center [761, 560] width 143 height 14
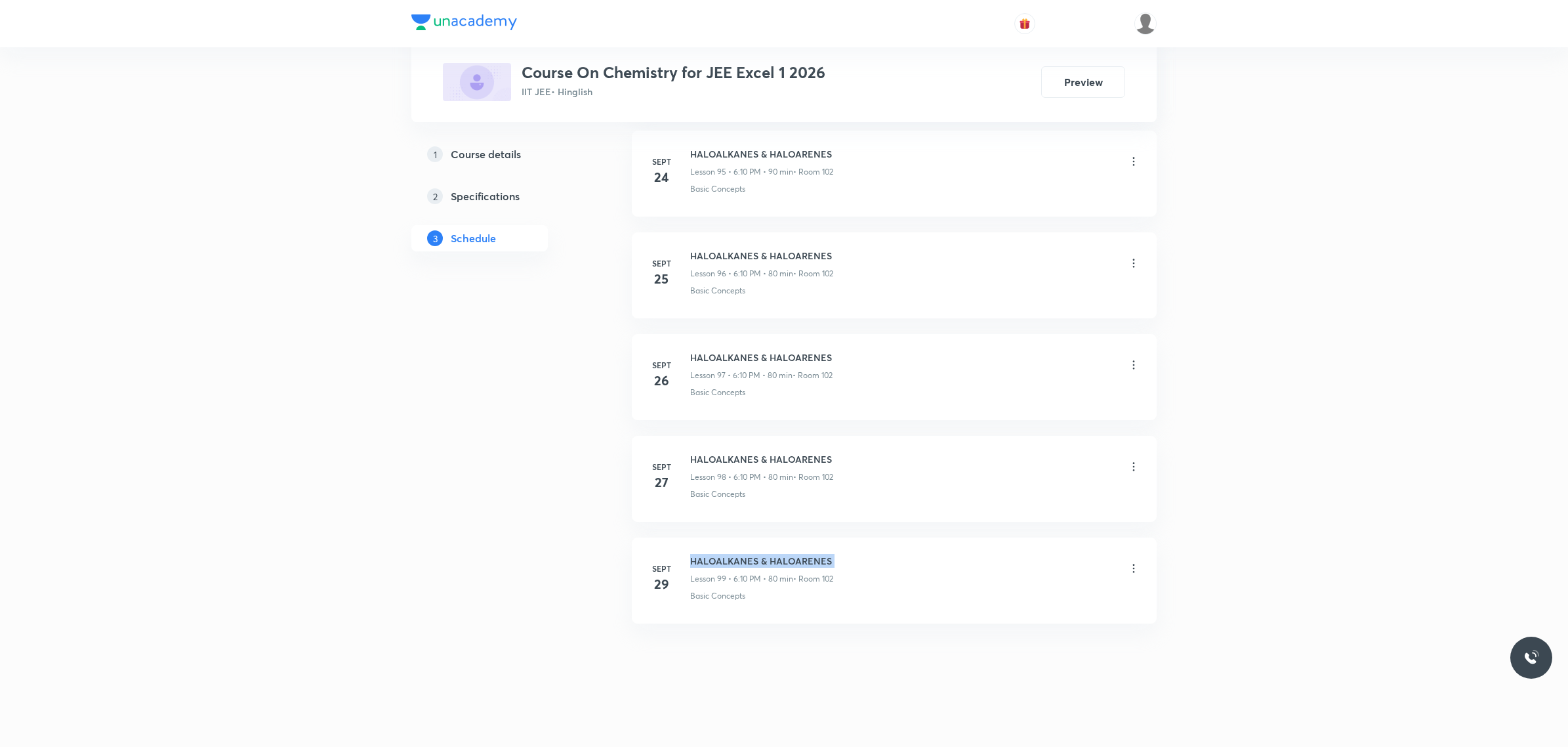
copy h6 "HALOALKANES & HALOARENES"
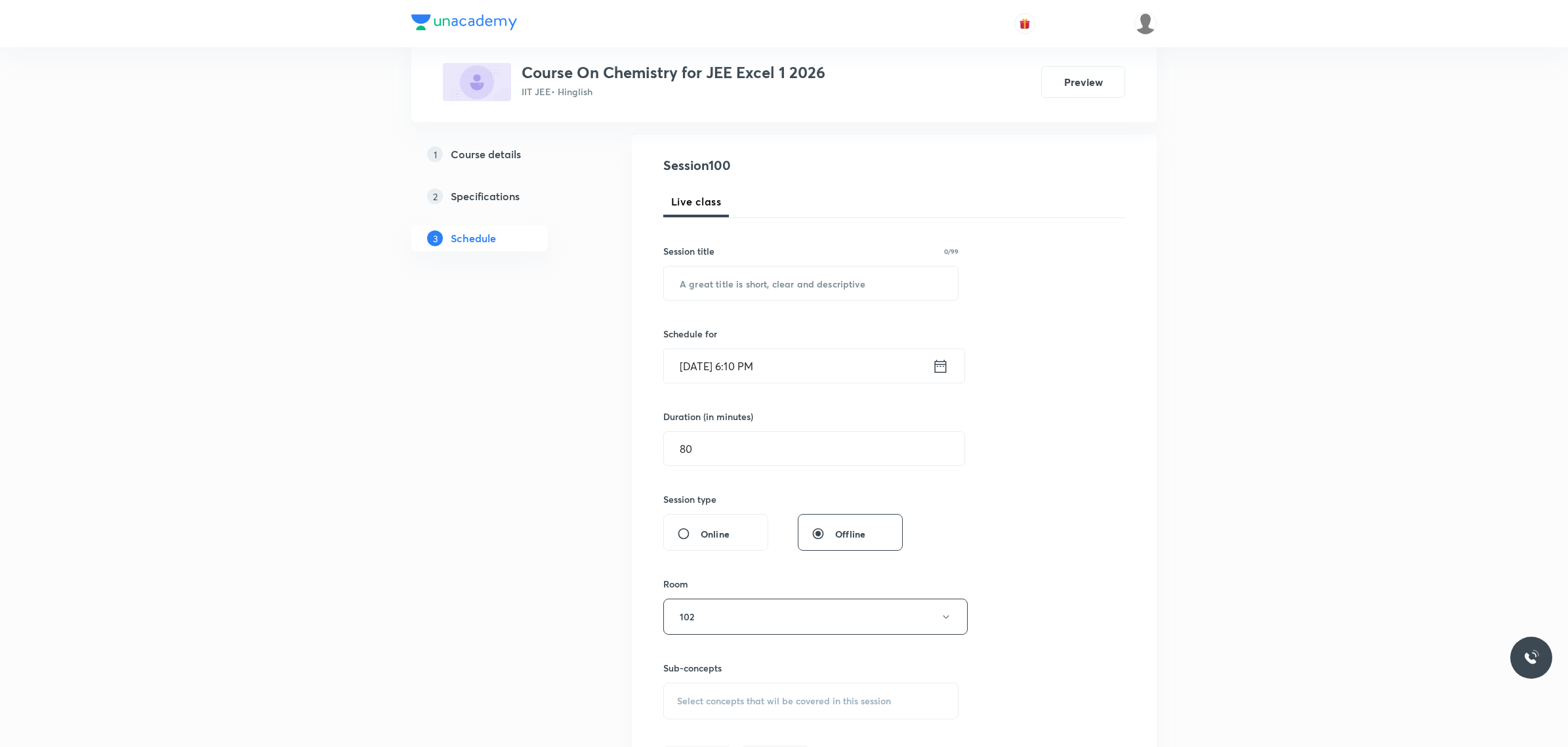
scroll to position [0, 0]
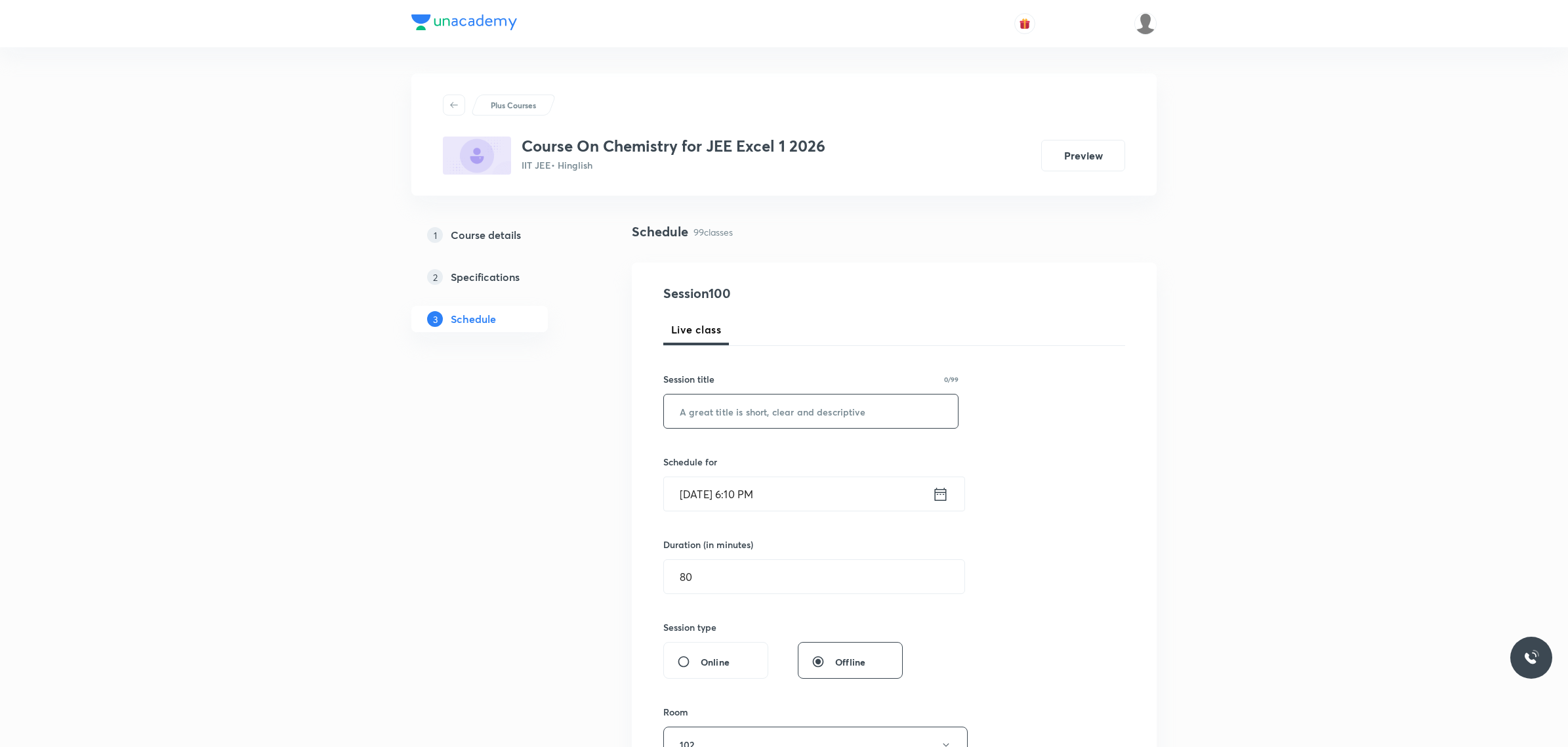
click at [795, 408] on input "text" at bounding box center [810, 411] width 294 height 33
paste input "HALOALKANES & HALOARENES"
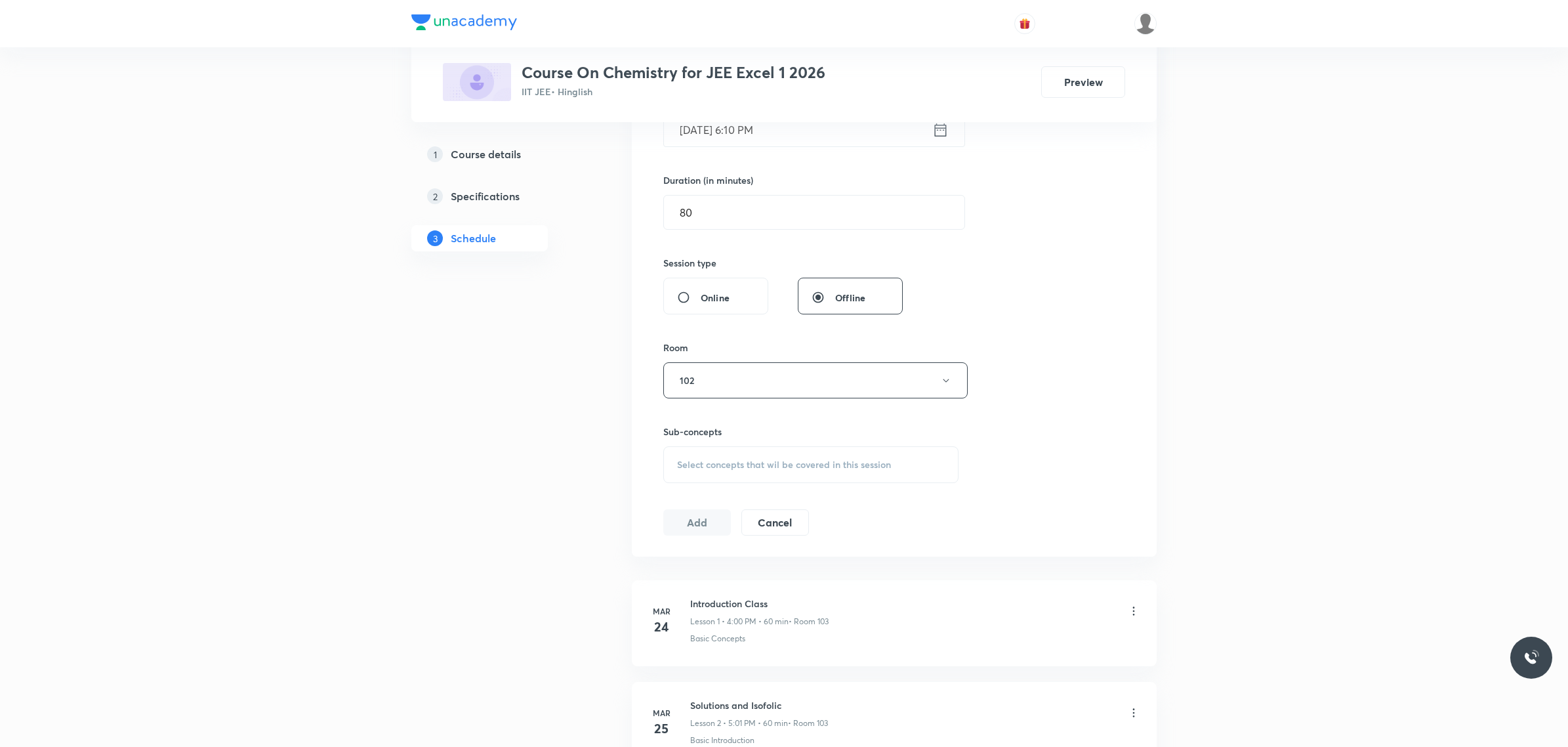
scroll to position [410, 0]
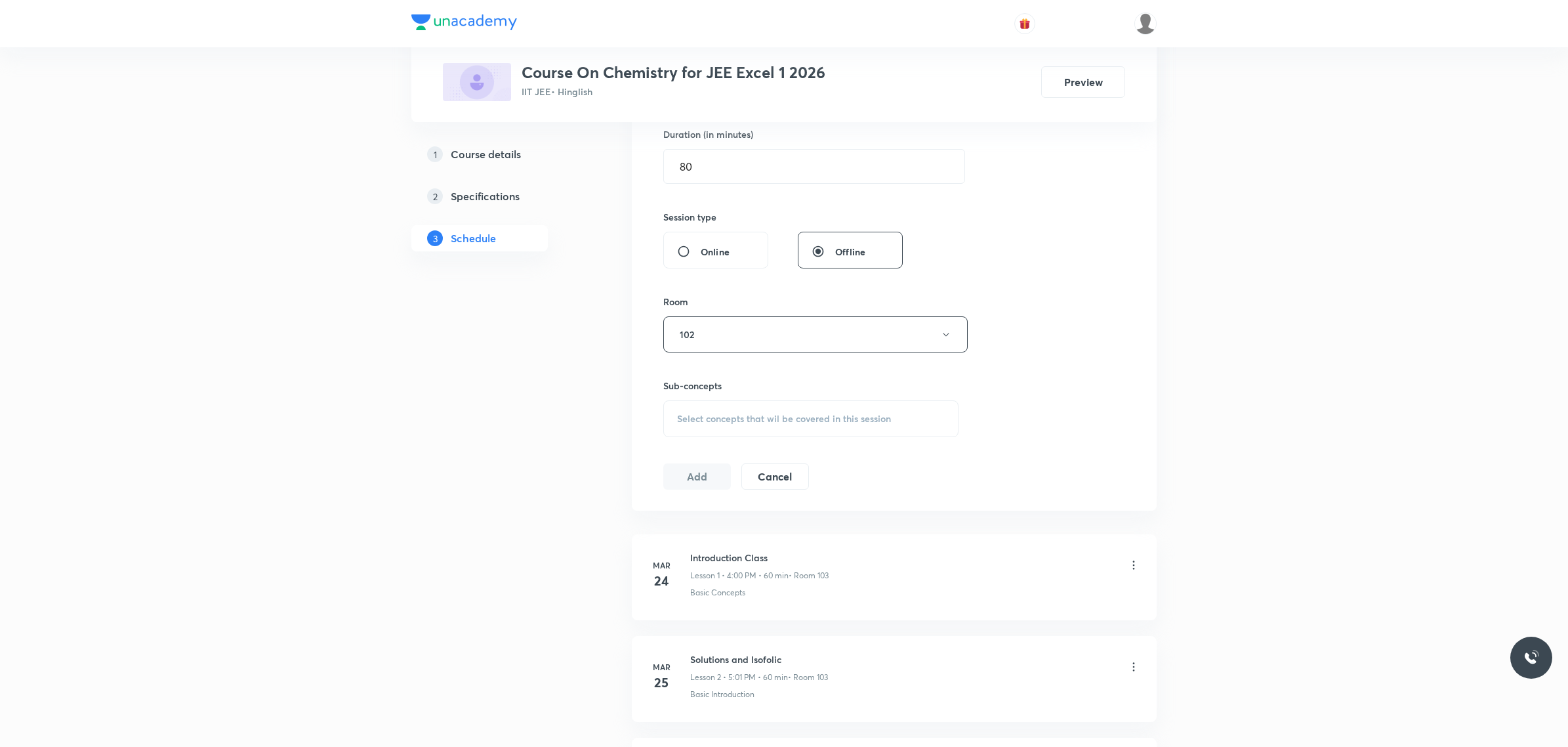
type input "HALOALKANES & HALOARENES"
click at [760, 421] on span "Select concepts that wil be covered in this session" at bounding box center [784, 418] width 214 height 10
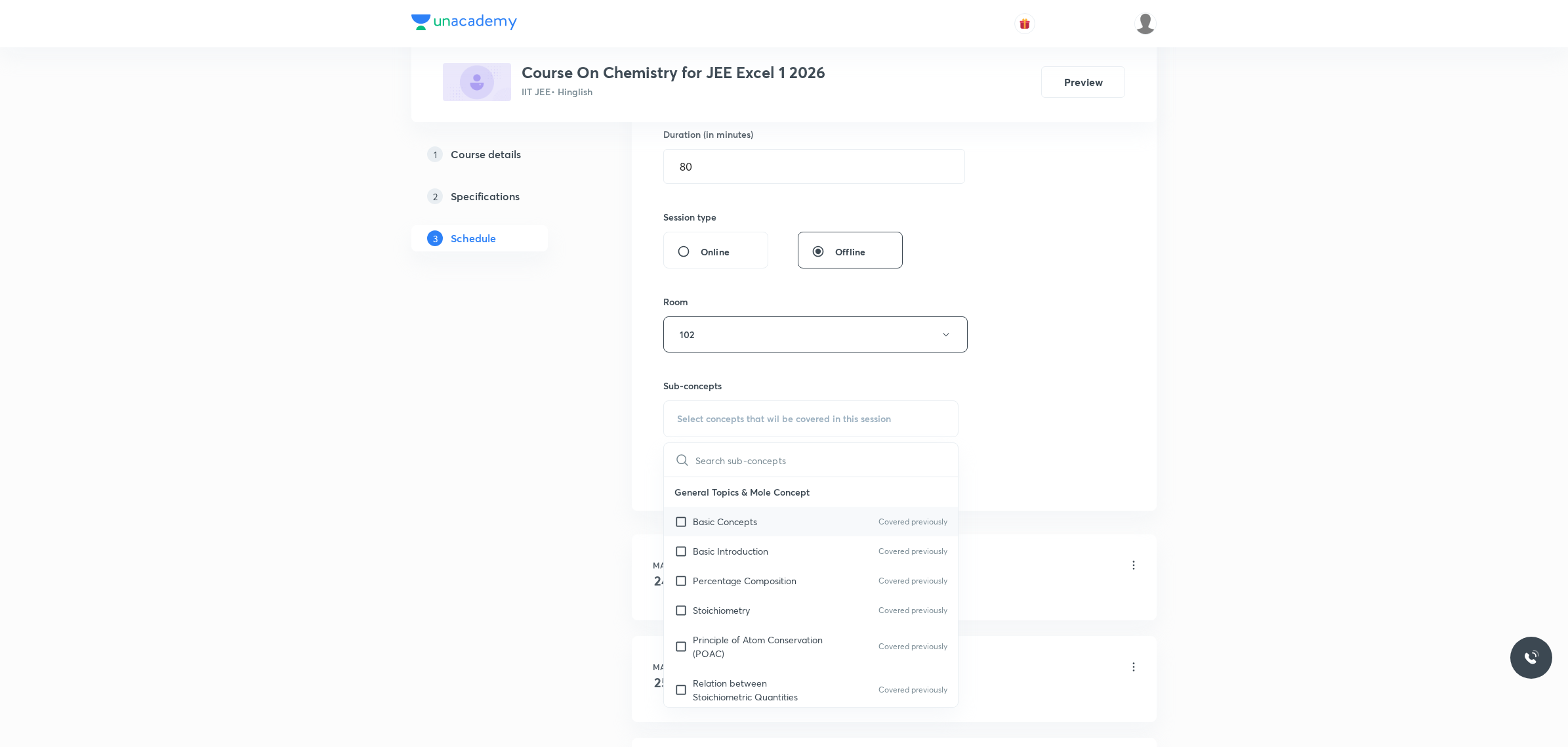
click at [765, 509] on div "Basic Concepts Covered previously" at bounding box center [810, 520] width 294 height 29
checkbox input "true"
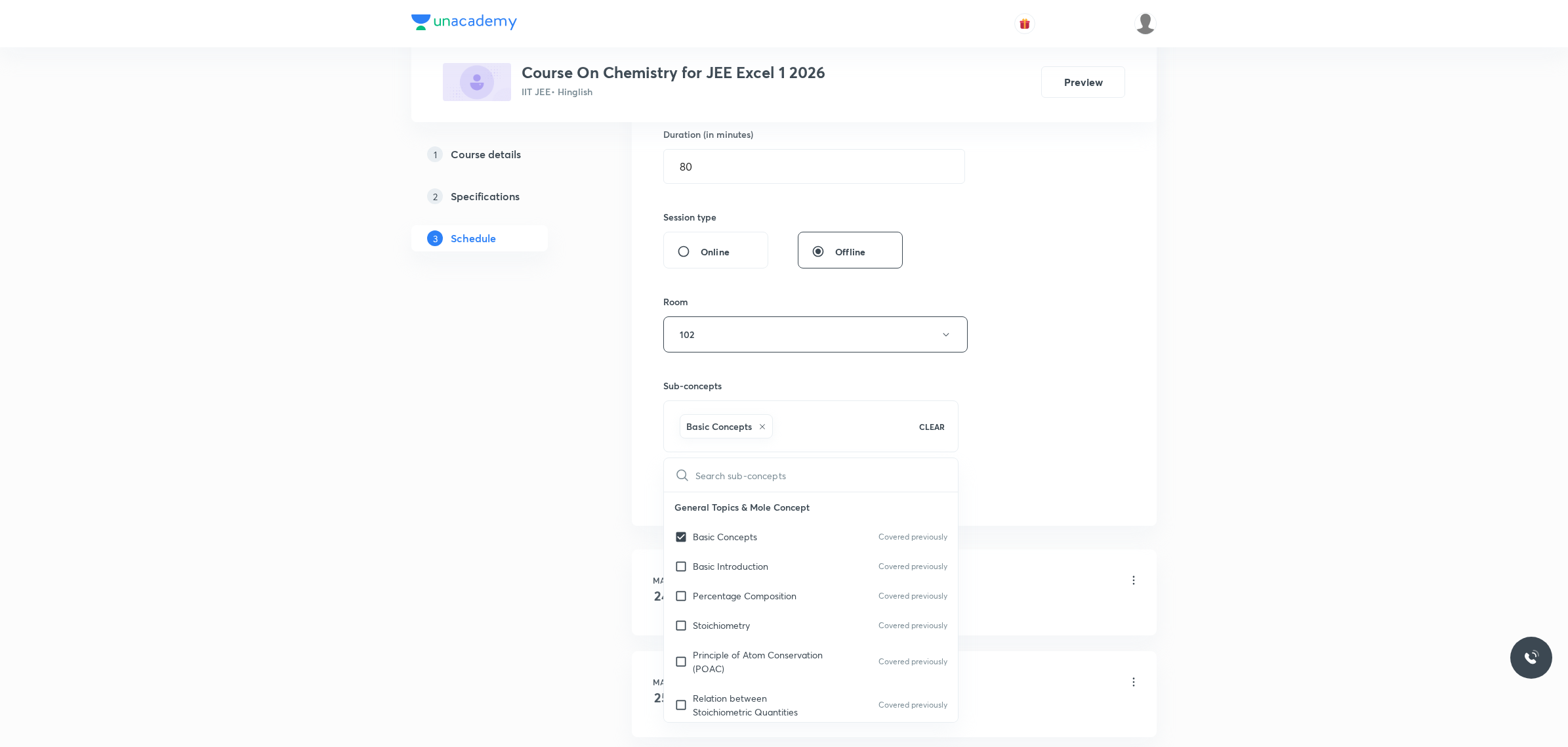
click at [969, 392] on div "Session 100 Live class Session title 24/99 HALOALKANES & HALOARENES ​ Schedule …" at bounding box center [894, 189] width 462 height 631
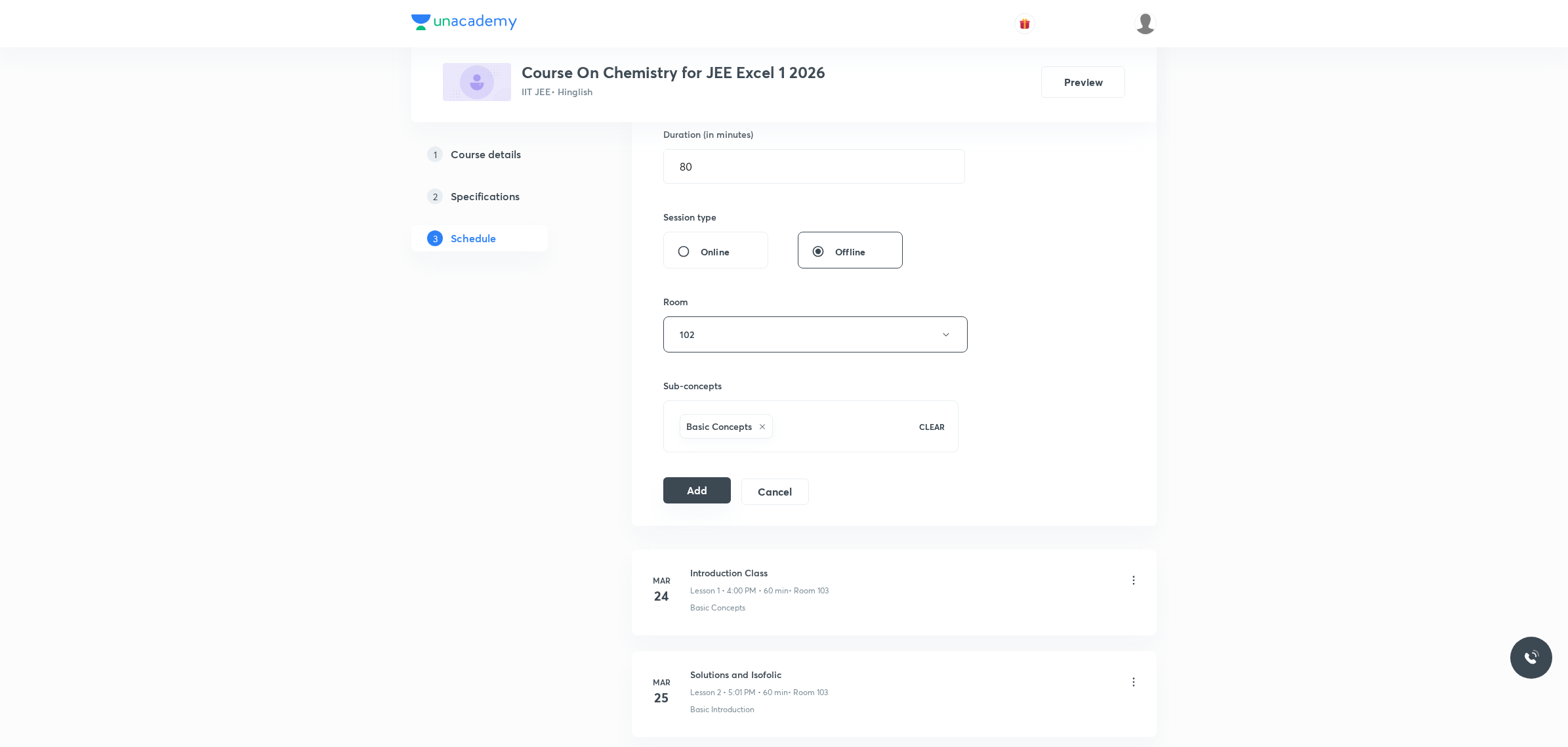
click at [727, 486] on button "Add" at bounding box center [698, 490] width 68 height 26
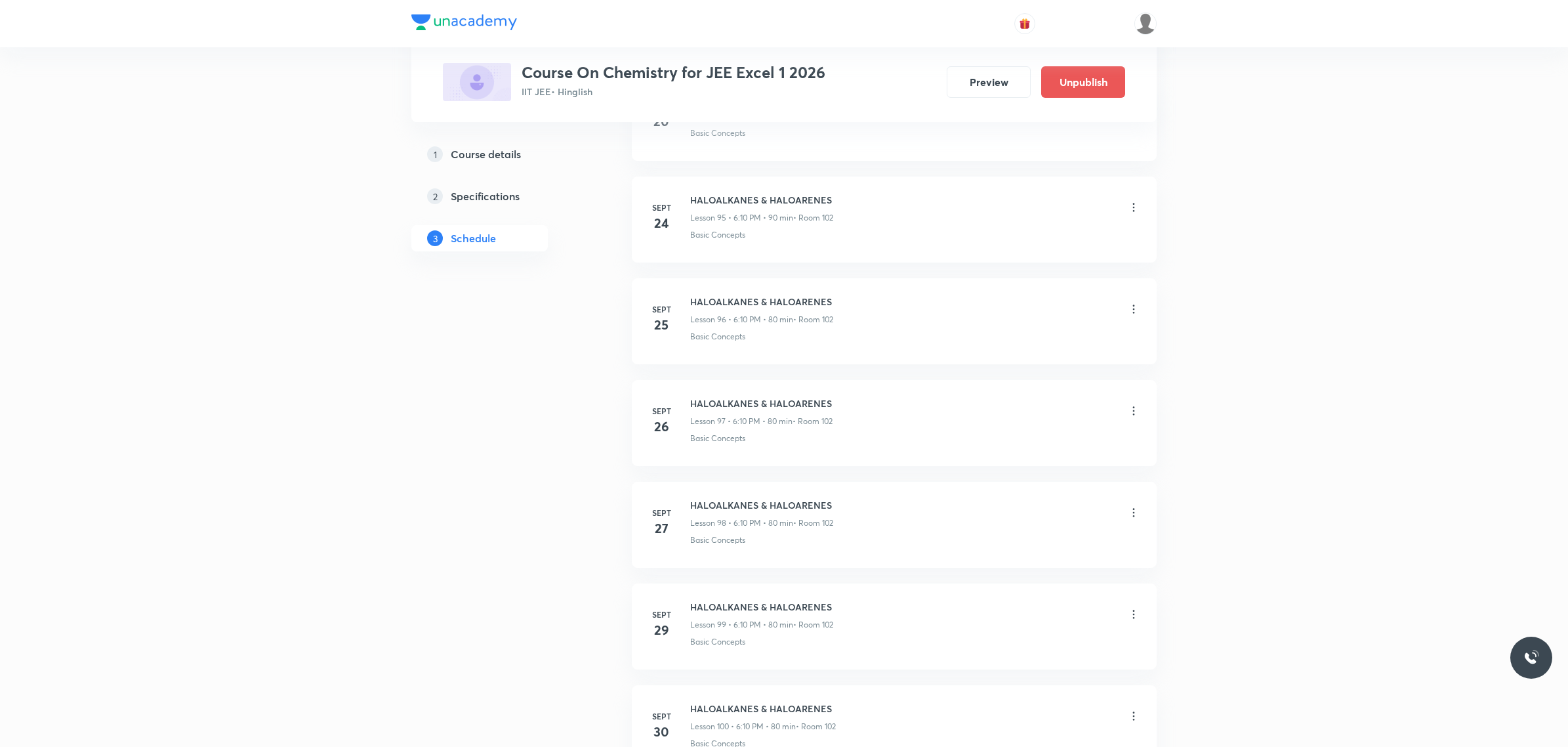
scroll to position [9914, 0]
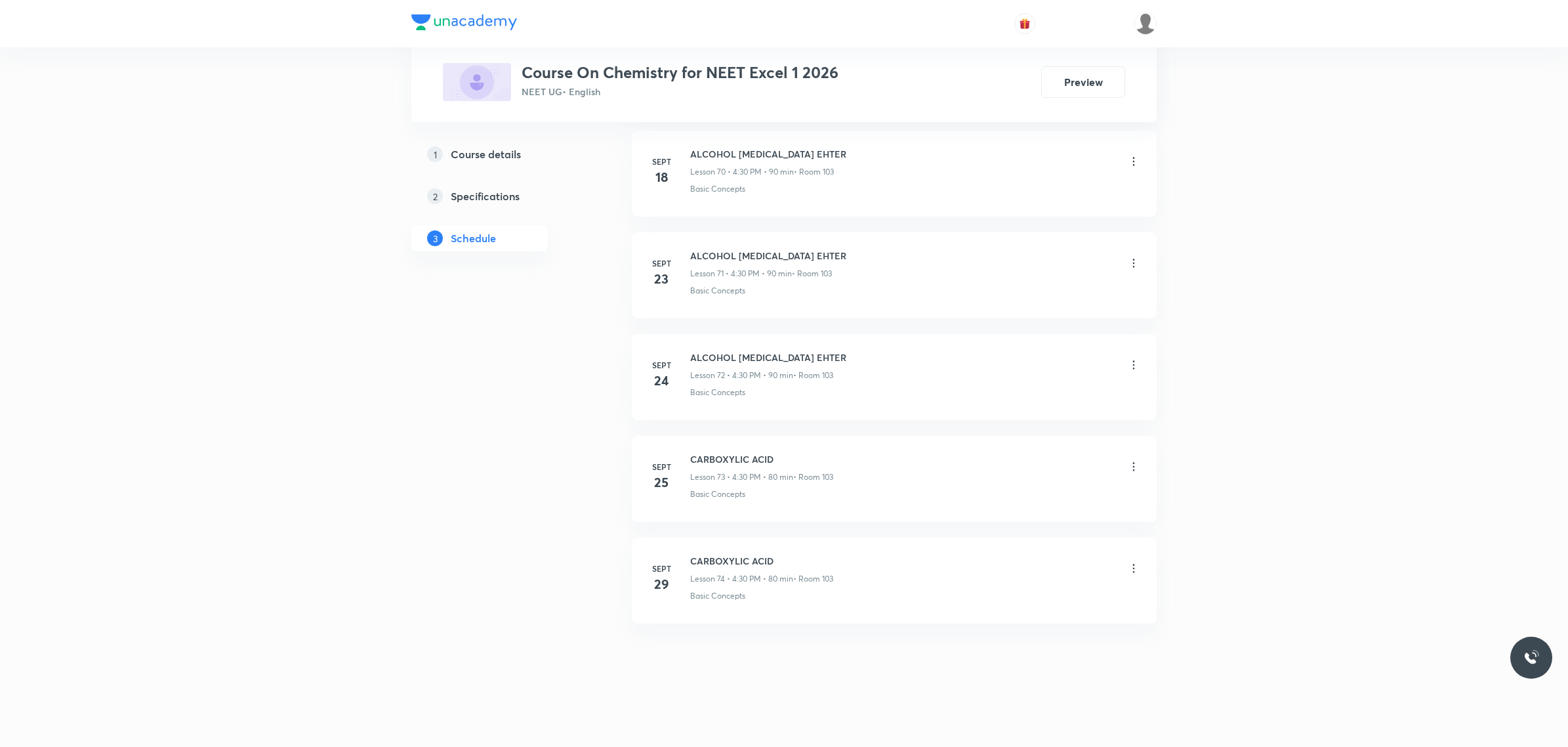
click at [715, 571] on div "CARBOXYLIC ACID Lesson 74 • 4:30 PM • 80 min • Room 103" at bounding box center [761, 569] width 143 height 31
click at [711, 562] on h6 "CARBOXYLIC ACID" at bounding box center [761, 560] width 143 height 14
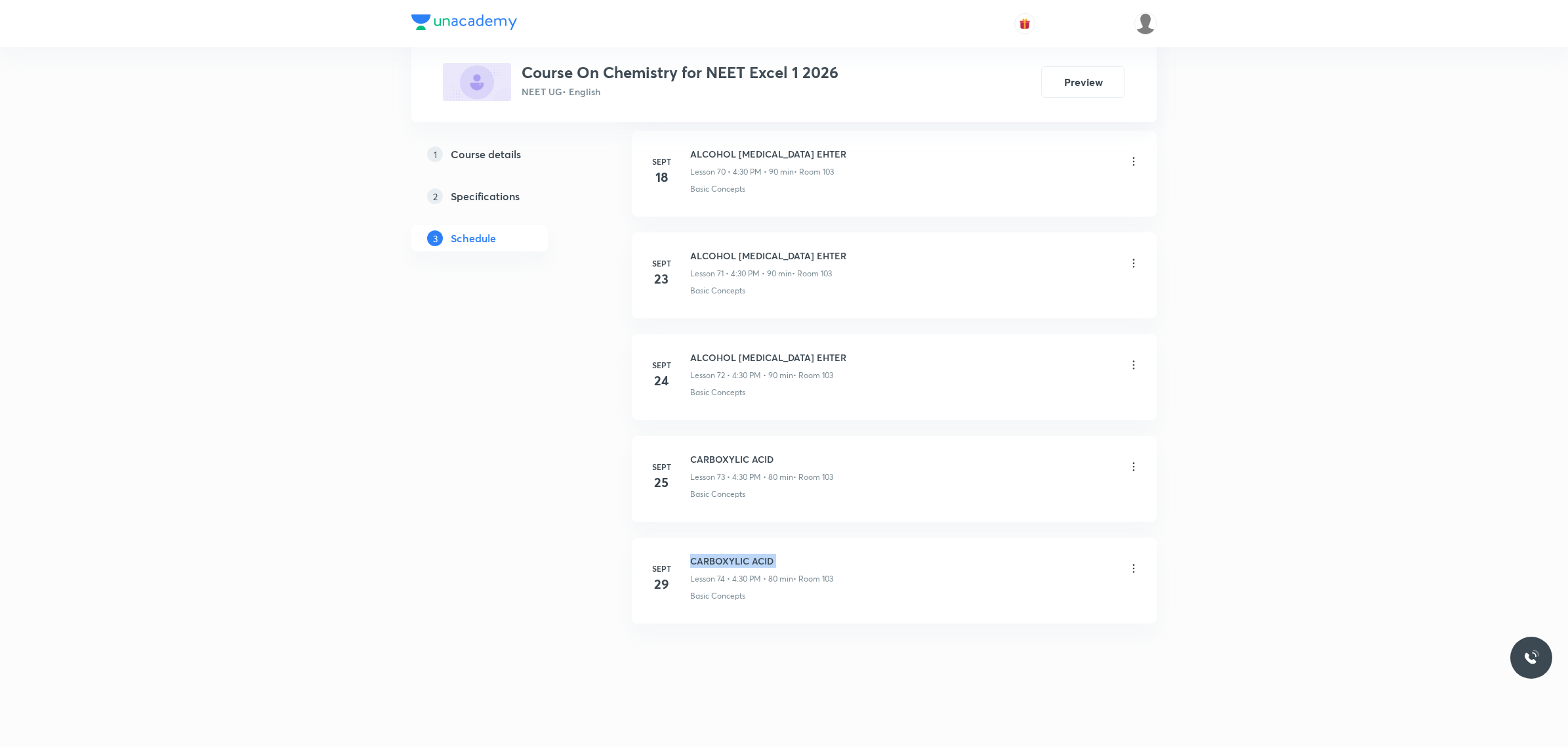
copy h6 "CARBOXYLIC ACID"
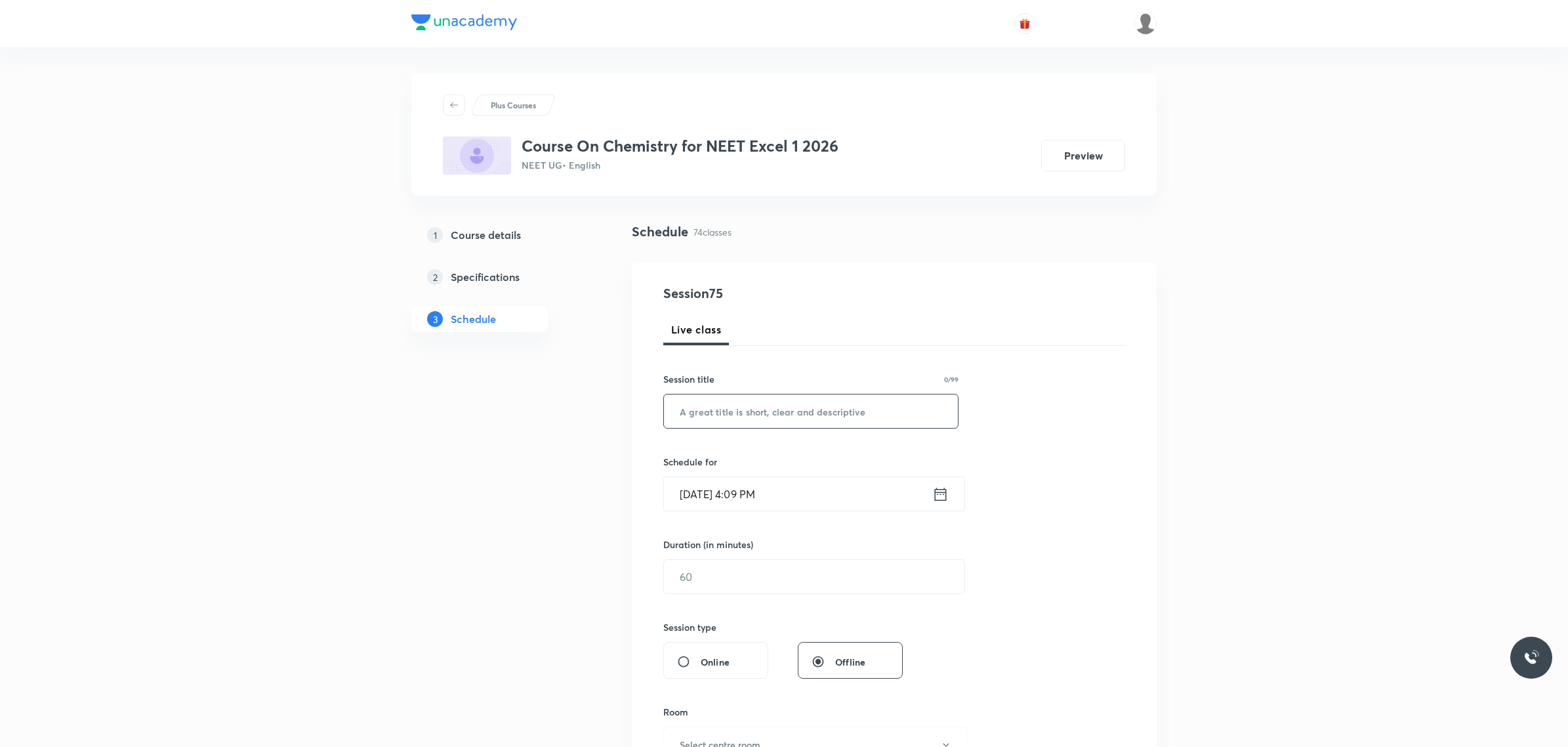
click at [926, 417] on input "text" at bounding box center [810, 411] width 294 height 33
paste input "CARBOXYLIC ACID"
type input "CARBOXYLIC ACID"
click at [887, 477] on div "Sept 30, 2025, 4:09 PM ​" at bounding box center [815, 494] width 302 height 35
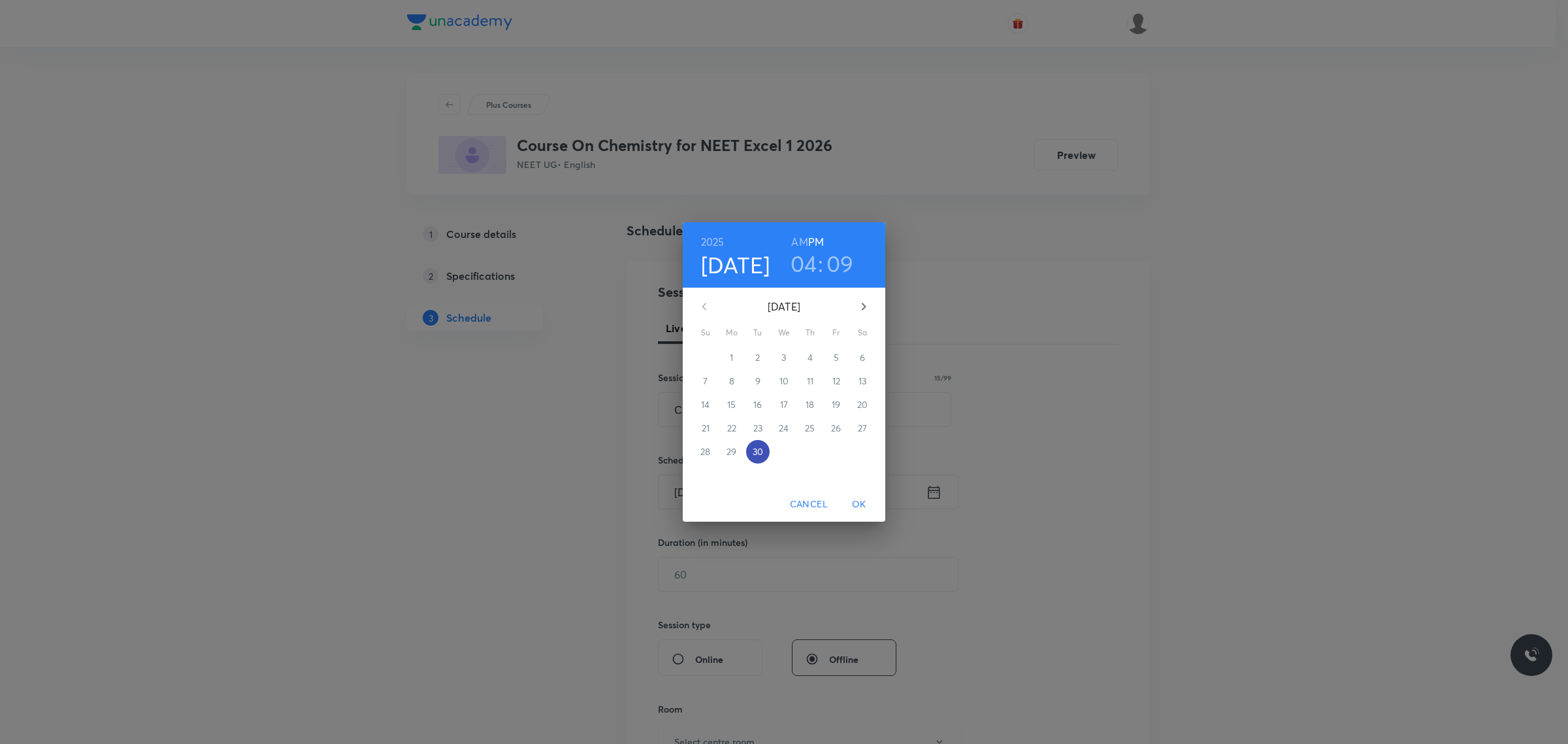
click at [758, 452] on p "30" at bounding box center [758, 451] width 10 height 13
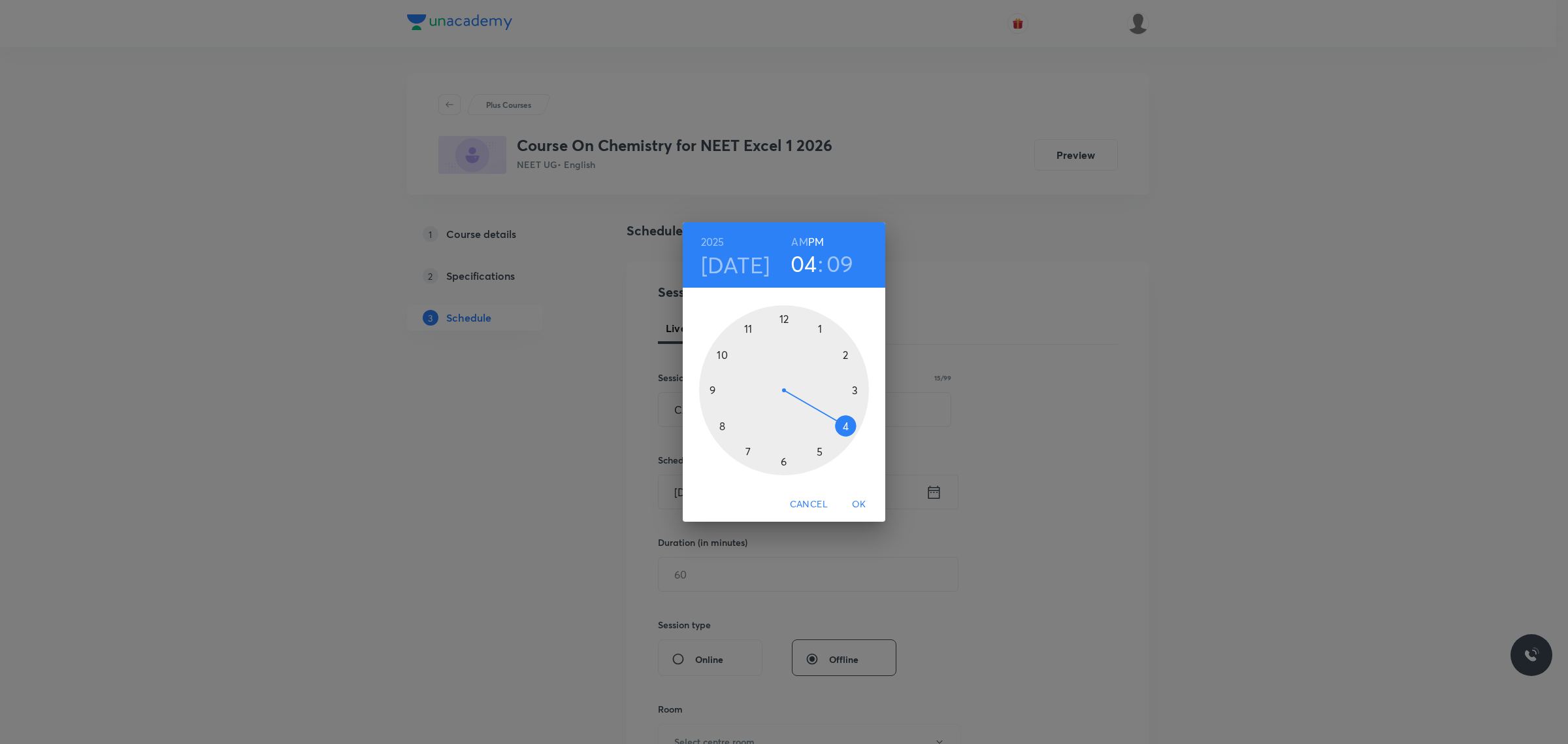
click at [846, 428] on div at bounding box center [784, 390] width 170 height 170
click at [784, 464] on div at bounding box center [784, 390] width 170 height 170
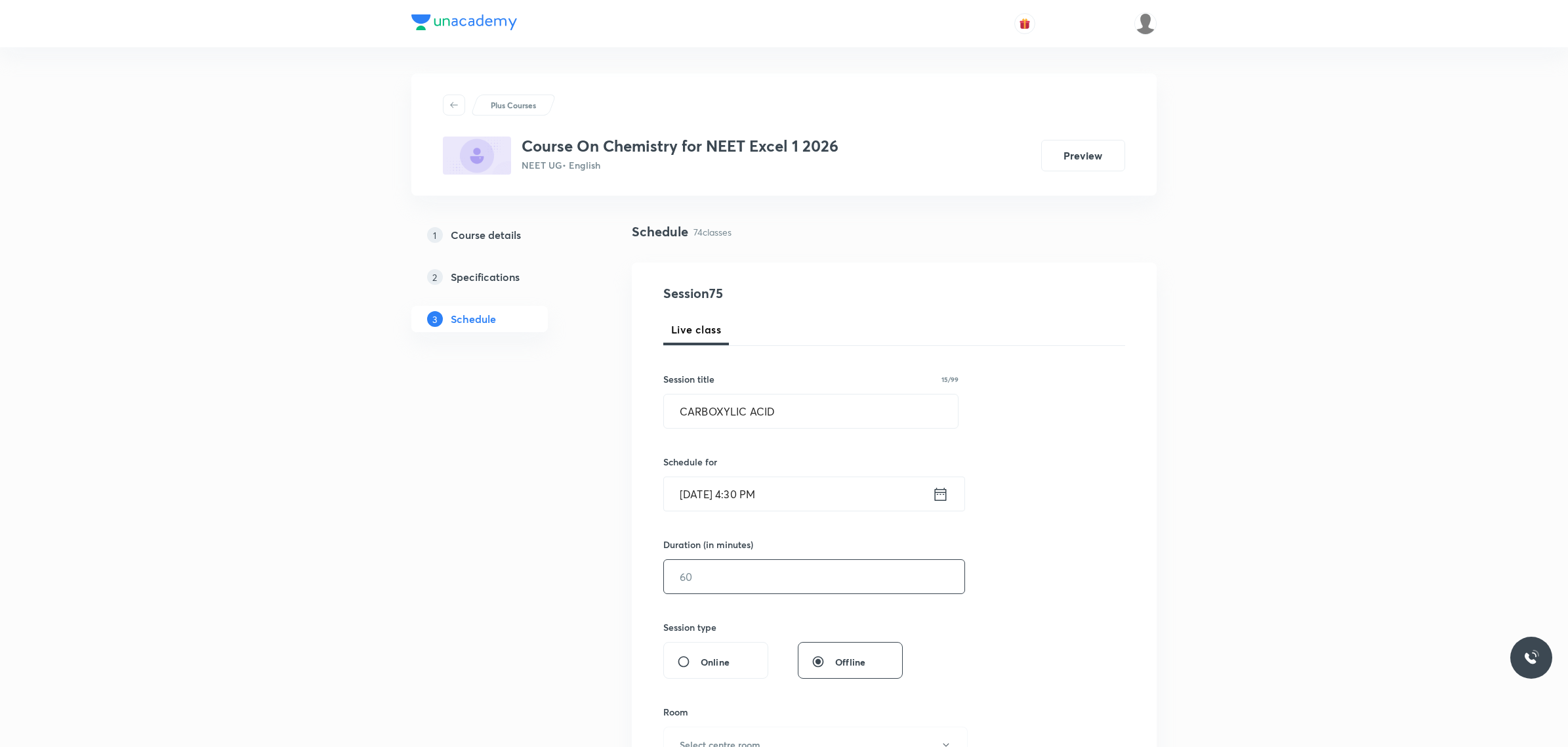
click at [799, 589] on input "text" at bounding box center [814, 576] width 300 height 33
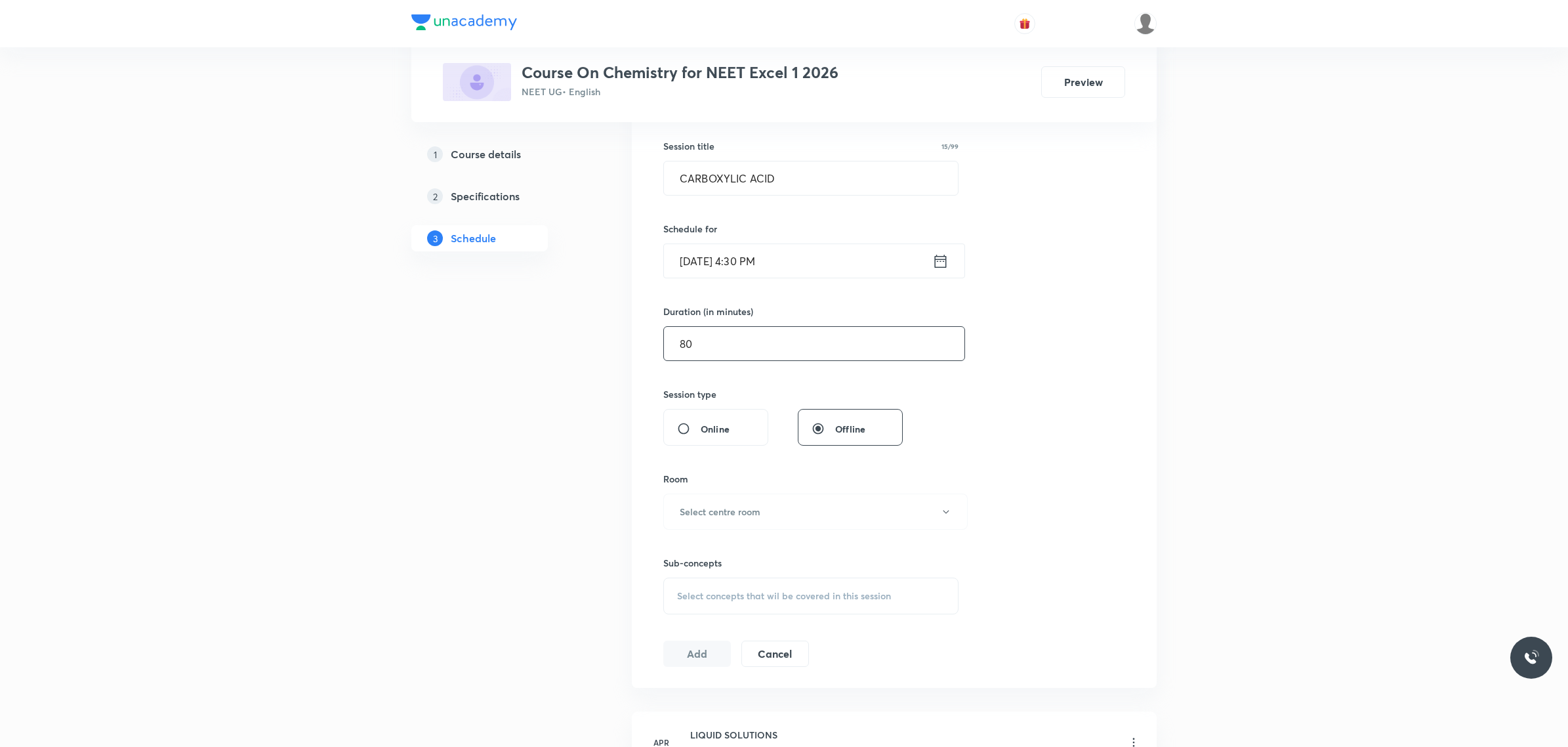
scroll to position [246, 0]
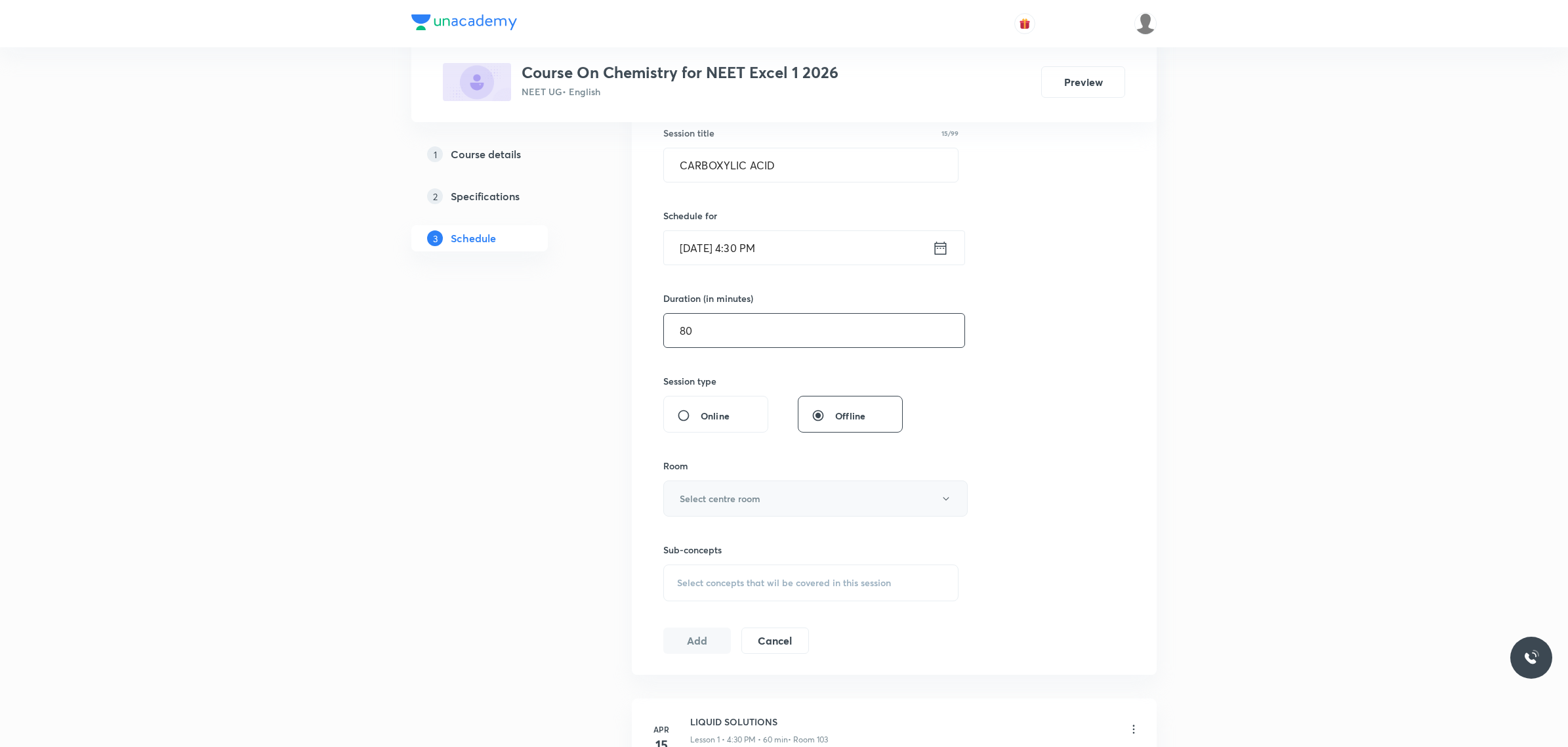
type input "80"
click at [784, 499] on button "Select centre room" at bounding box center [816, 499] width 304 height 36
click at [689, 663] on span "103" at bounding box center [812, 664] width 287 height 14
click at [756, 581] on span "Select concepts that wil be covered in this session" at bounding box center [784, 583] width 214 height 10
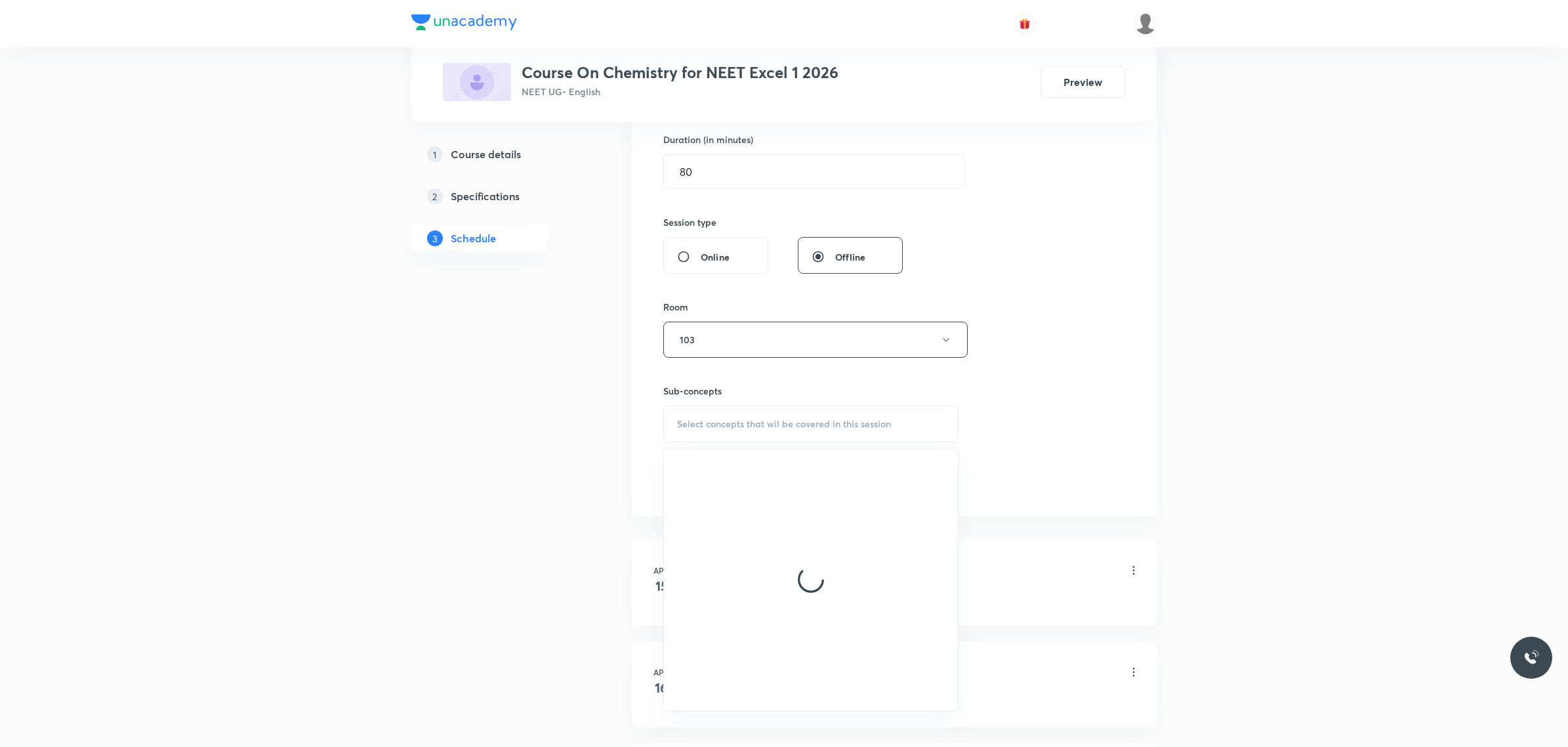
scroll to position [410, 0]
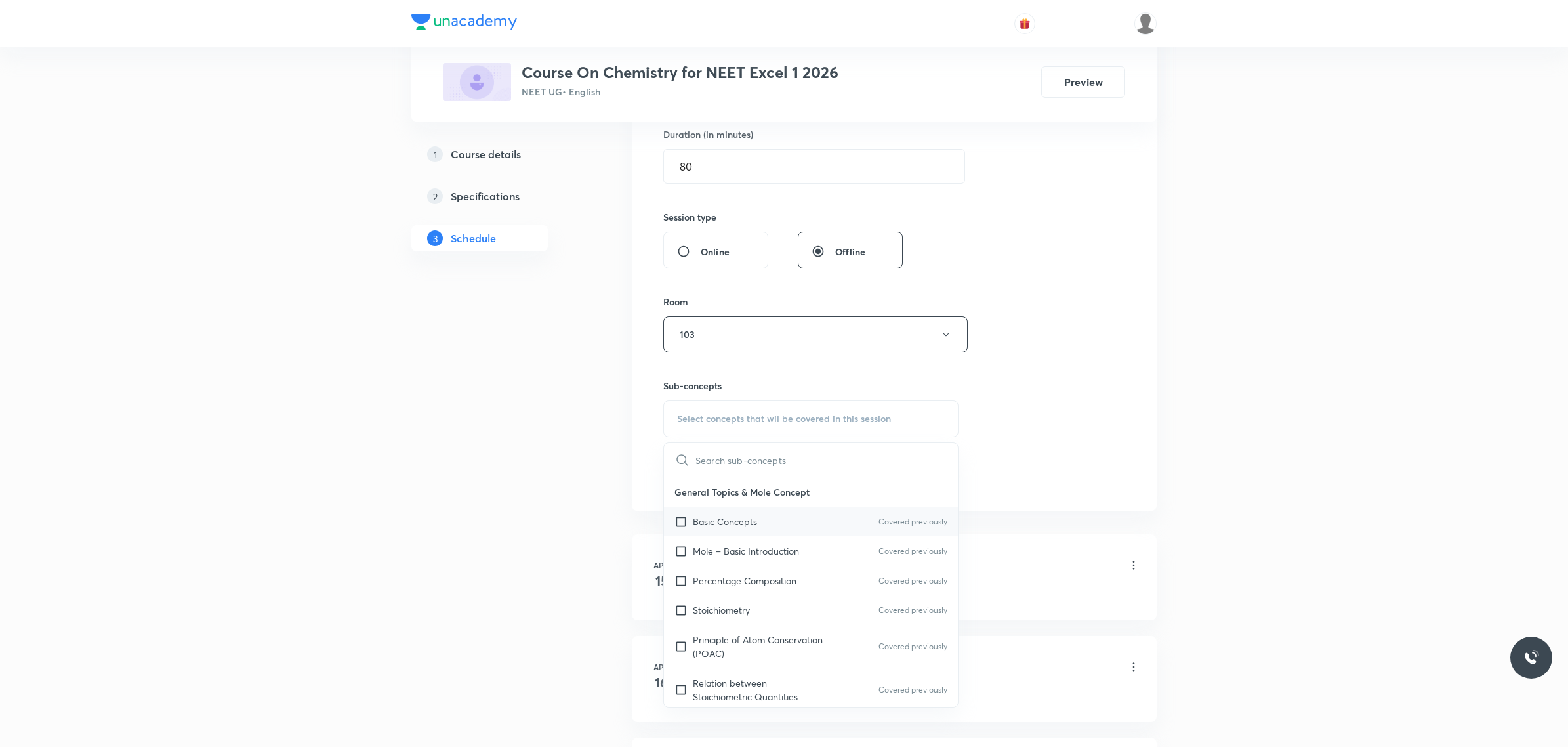
click at [756, 530] on div "Basic Concepts Covered previously" at bounding box center [810, 520] width 294 height 29
checkbox input "true"
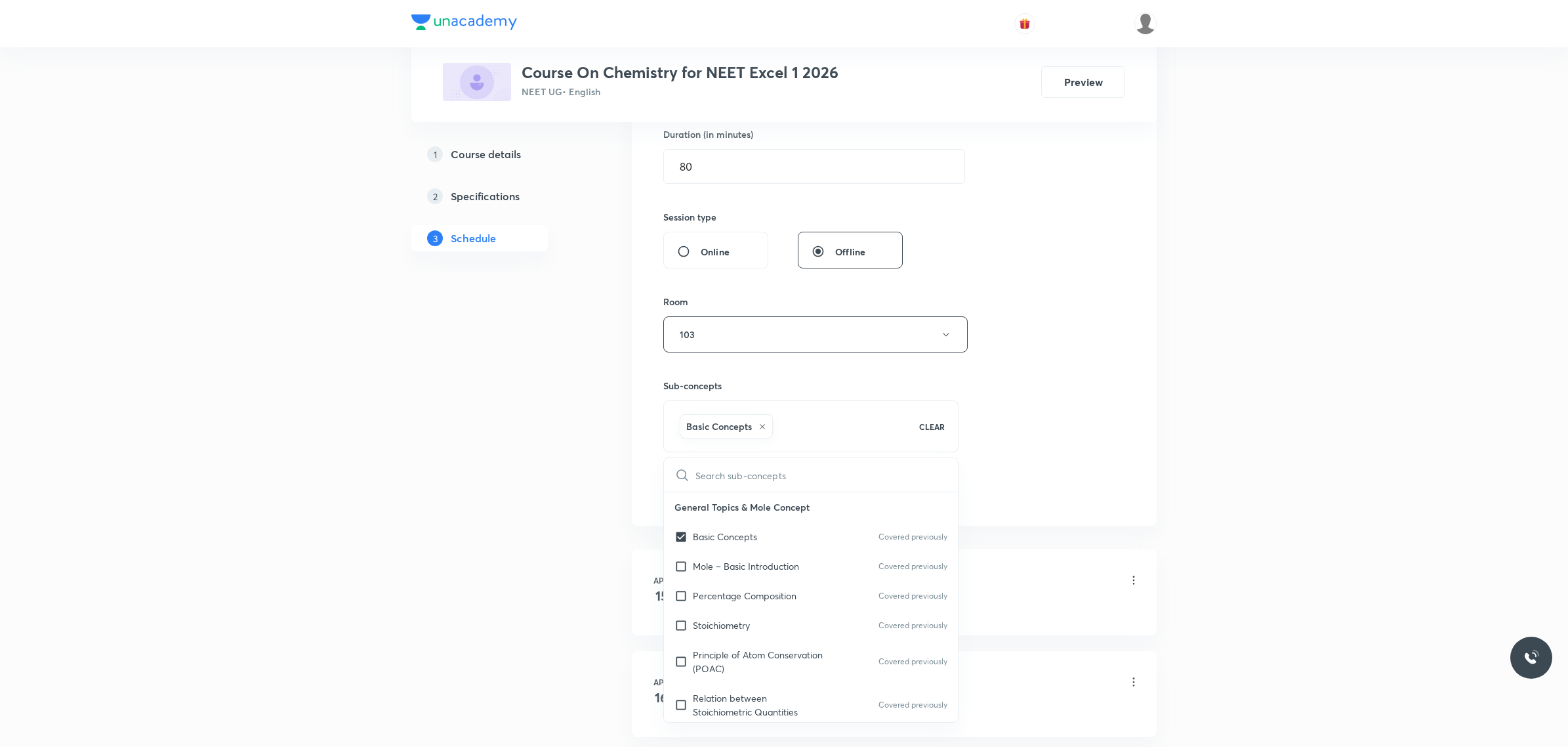
drag, startPoint x: 1138, startPoint y: 412, endPoint x: 909, endPoint y: 487, distance: 241.0
click at [1138, 412] on div "Session 75 Live class Session title 15/99 CARBOXYLIC ACID ​ Schedule for Sept 3…" at bounding box center [894, 189] width 525 height 673
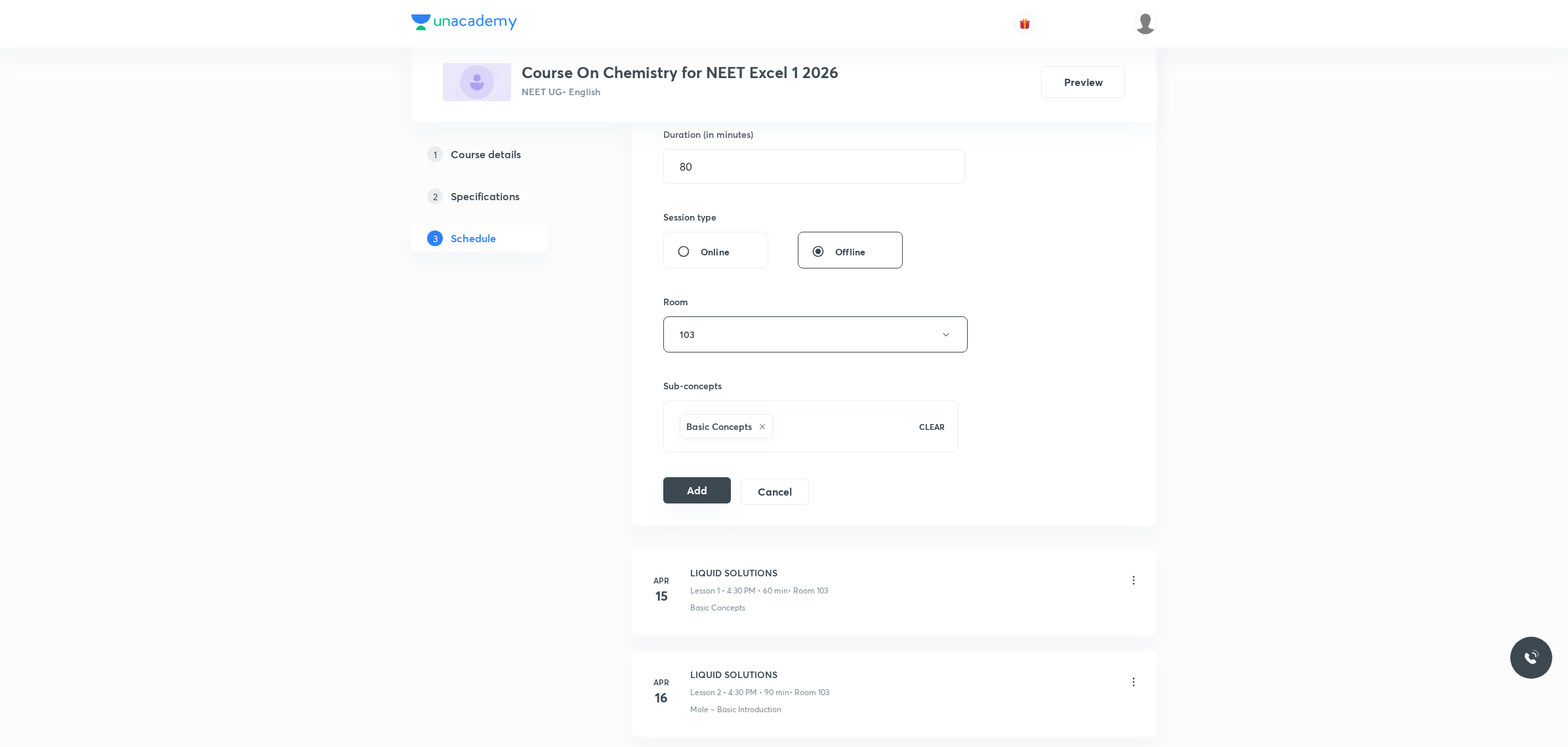
click at [700, 494] on button "Add" at bounding box center [698, 490] width 68 height 26
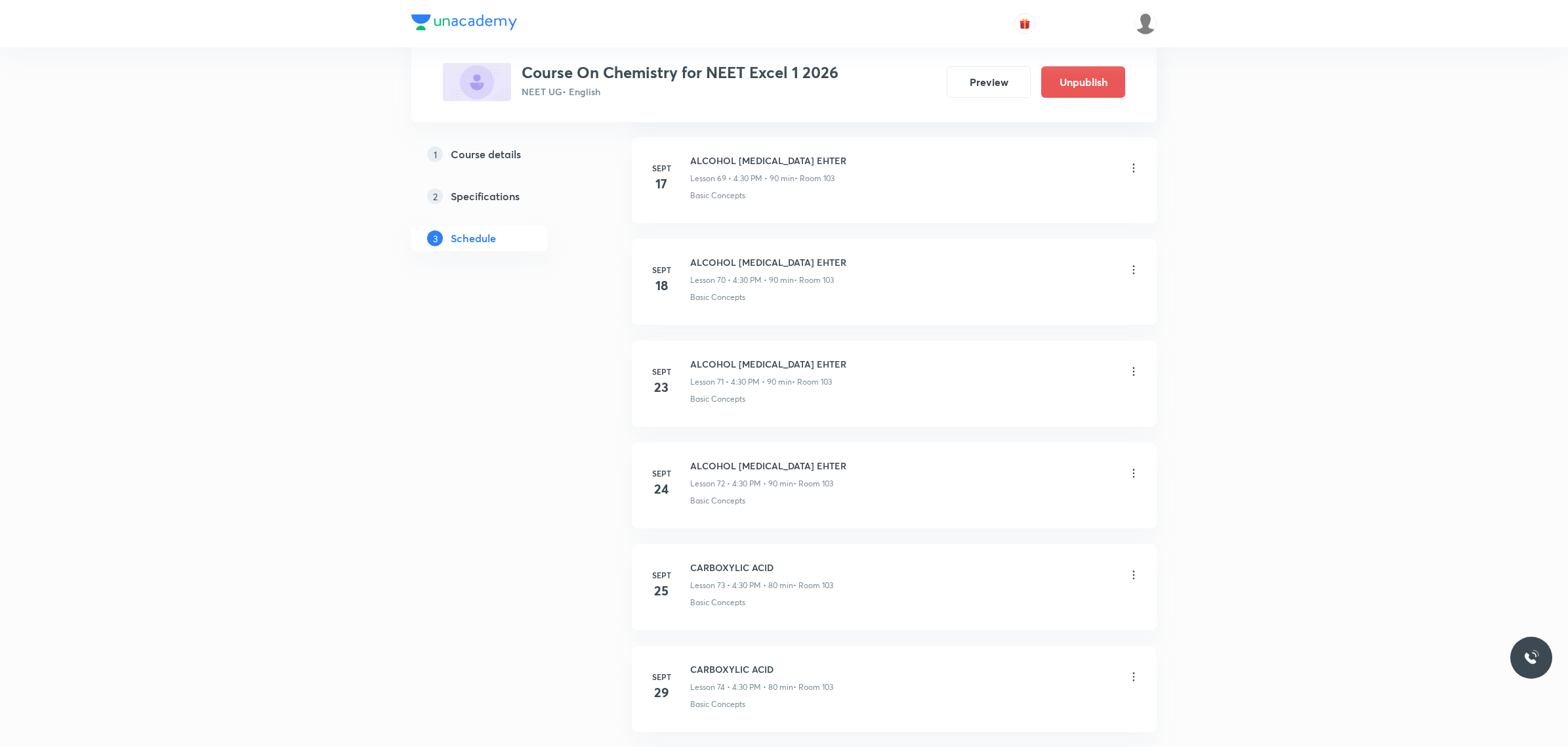
scroll to position [7351, 0]
